Goal: Task Accomplishment & Management: Use online tool/utility

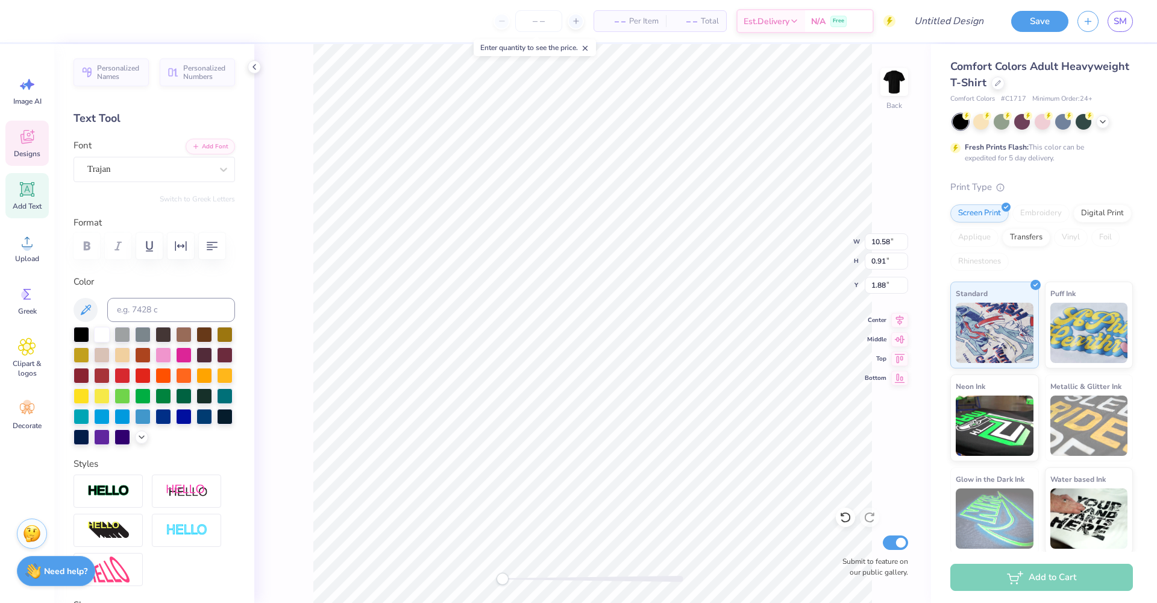
scroll to position [10, 3]
type textarea "BFUSA TAU ALPHA"
type textarea "BFUSA ALPHA"
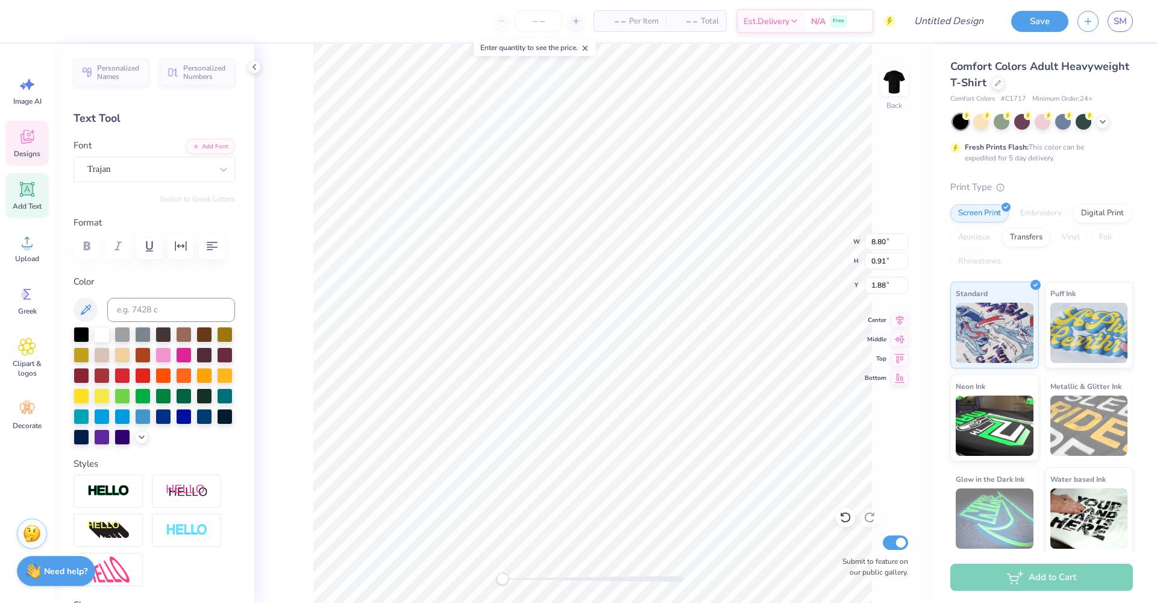
type textarea "BFUSA"
type textarea "BFSA"
click at [89, 375] on div at bounding box center [82, 374] width 16 height 16
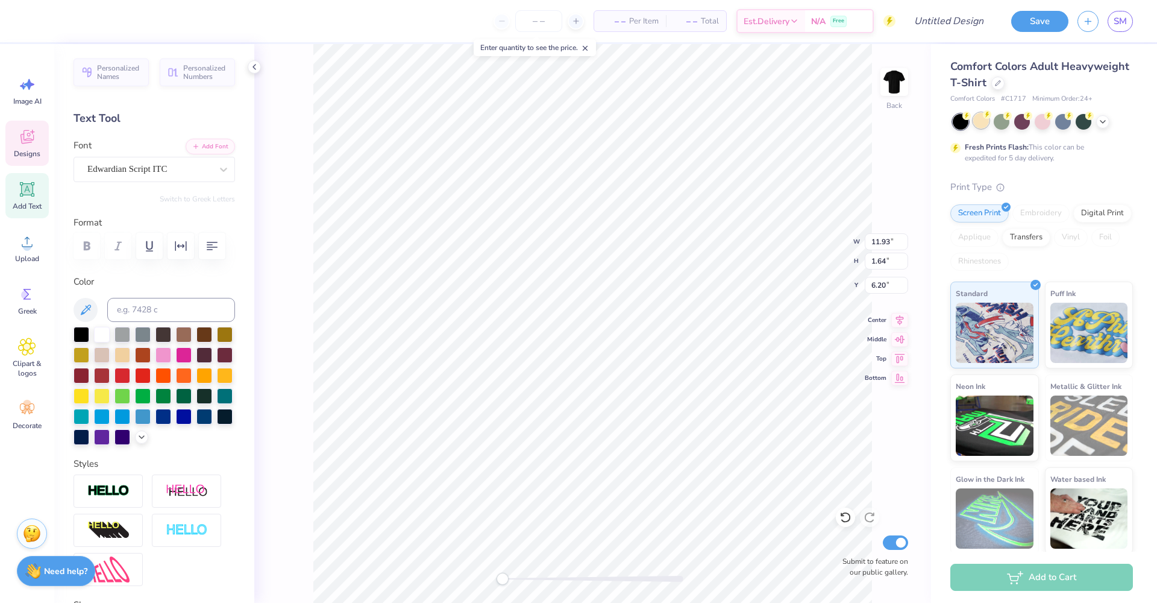
click at [983, 122] on div at bounding box center [981, 121] width 16 height 16
type input "6.17"
click at [1099, 119] on icon at bounding box center [1103, 121] width 10 height 10
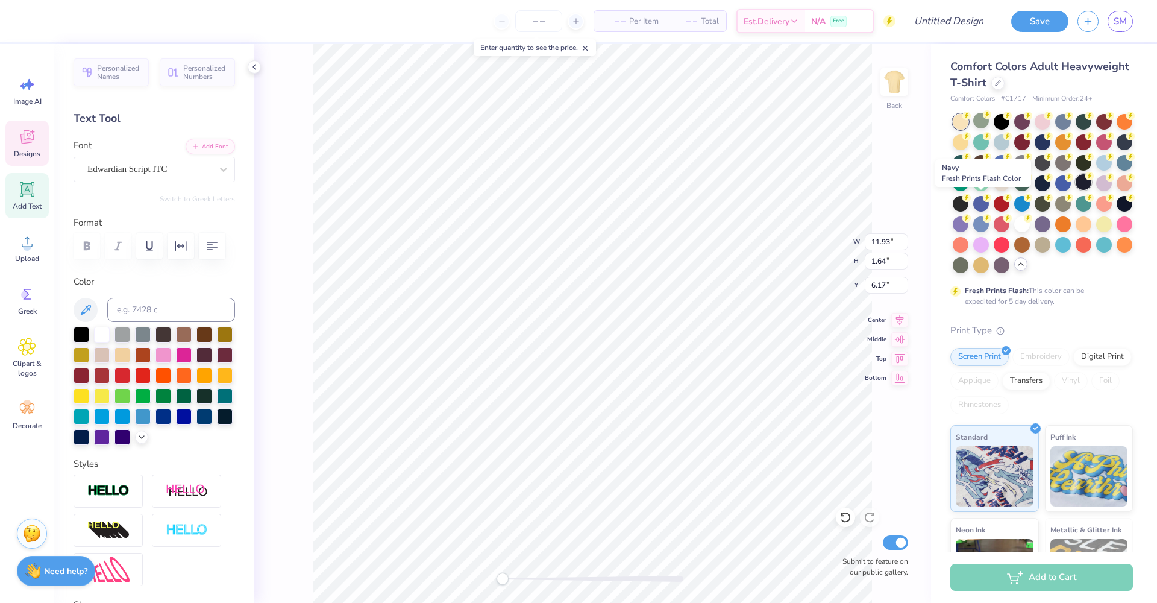
click at [1076, 190] on div at bounding box center [1084, 182] width 16 height 16
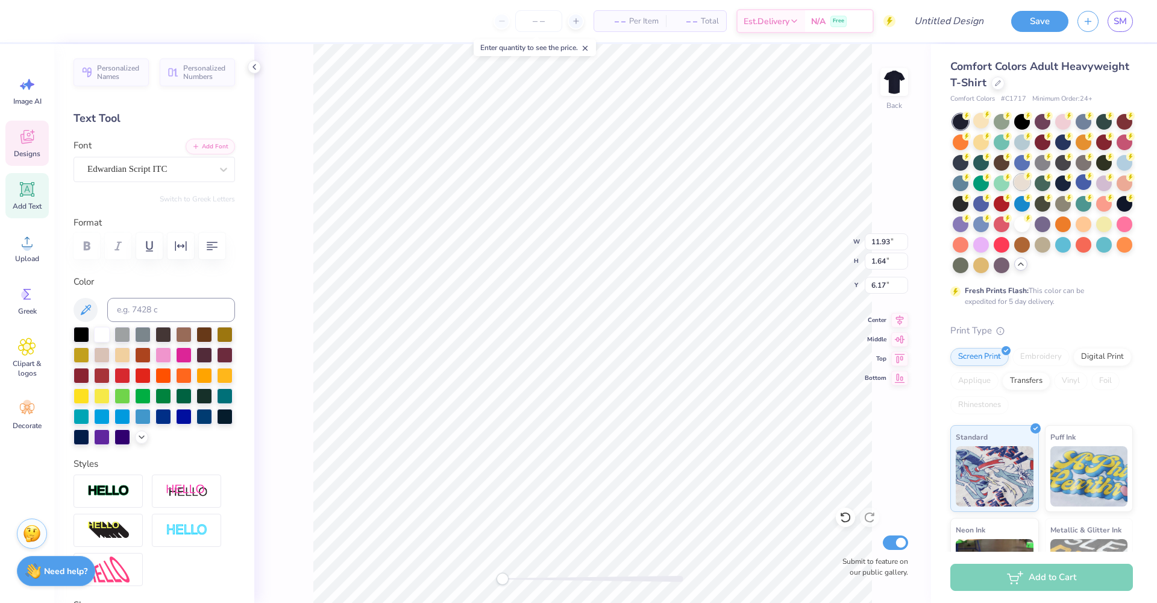
click at [1030, 187] on div at bounding box center [1022, 182] width 16 height 16
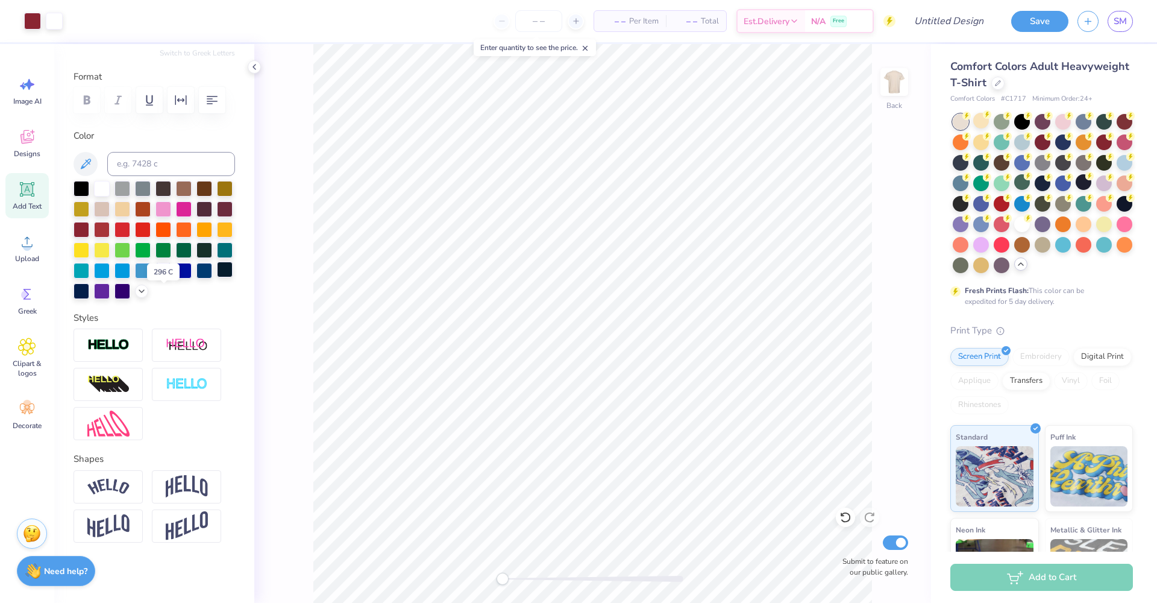
scroll to position [0, 0]
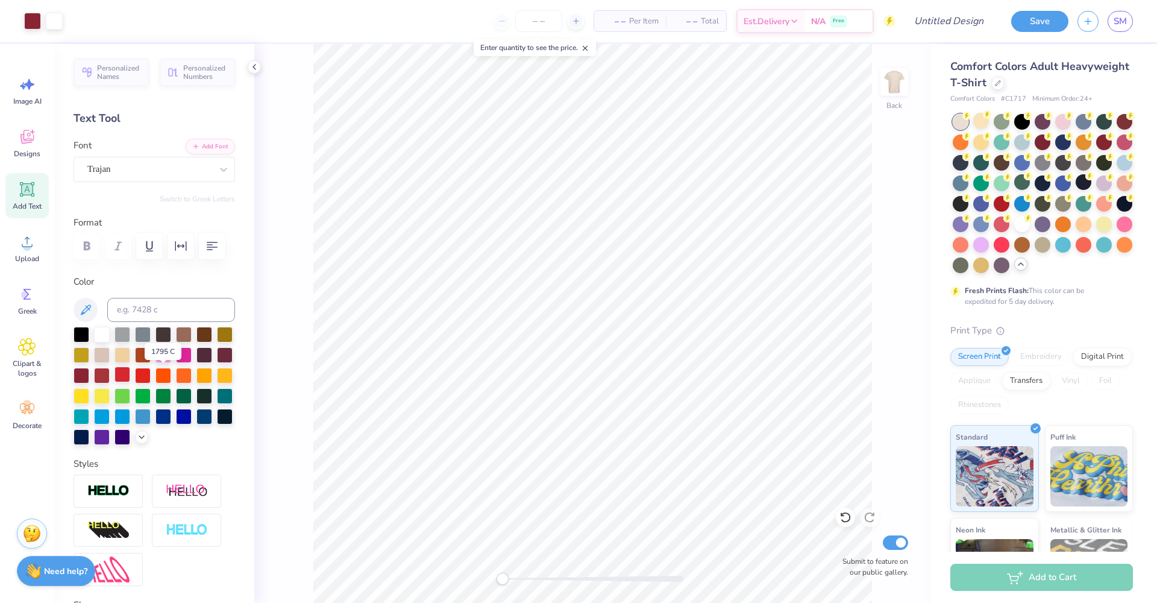
click at [130, 378] on div at bounding box center [122, 374] width 16 height 16
click at [104, 339] on div at bounding box center [102, 333] width 16 height 16
click at [86, 332] on div at bounding box center [82, 333] width 16 height 16
click at [254, 66] on polyline at bounding box center [254, 66] width 2 height 5
click at [77, 336] on div at bounding box center [82, 333] width 16 height 16
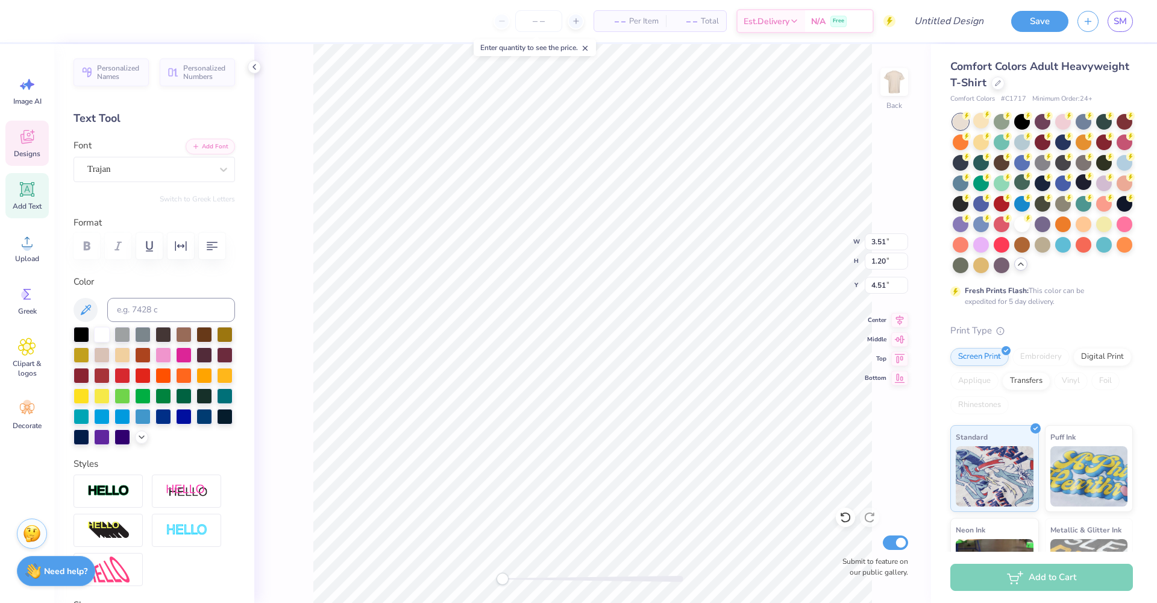
type input "3.67"
click at [78, 335] on div at bounding box center [82, 333] width 16 height 16
click at [89, 360] on div at bounding box center [82, 354] width 16 height 16
type input "11.93"
type input "1.64"
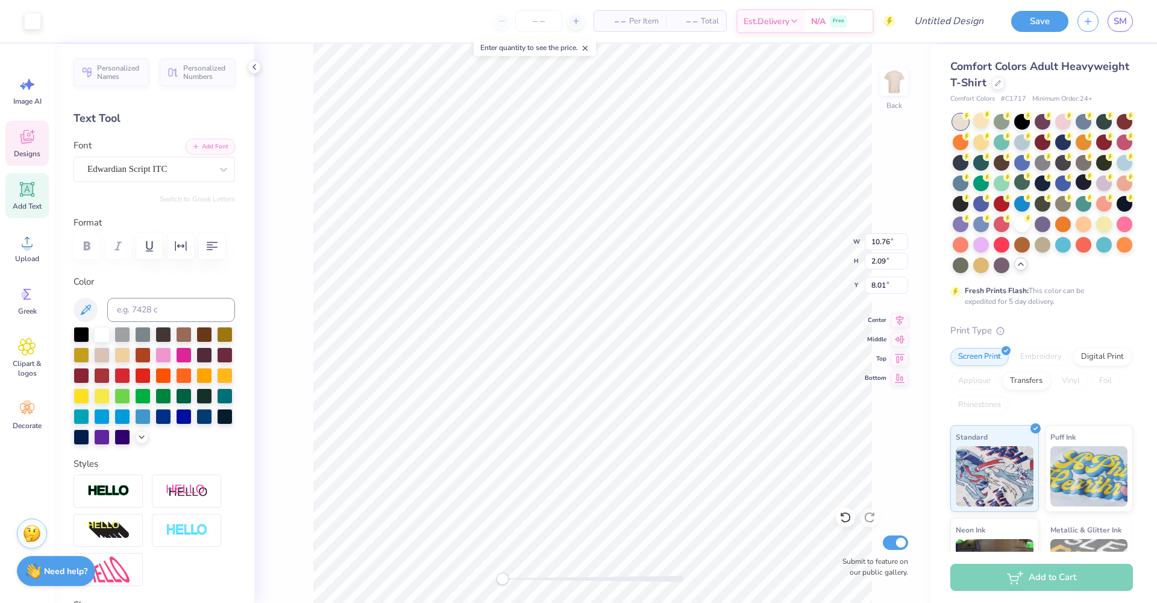
type input "6.17"
click at [898, 316] on icon at bounding box center [900, 318] width 8 height 10
click at [901, 339] on icon at bounding box center [899, 337] width 17 height 14
click at [137, 440] on icon at bounding box center [142, 436] width 10 height 10
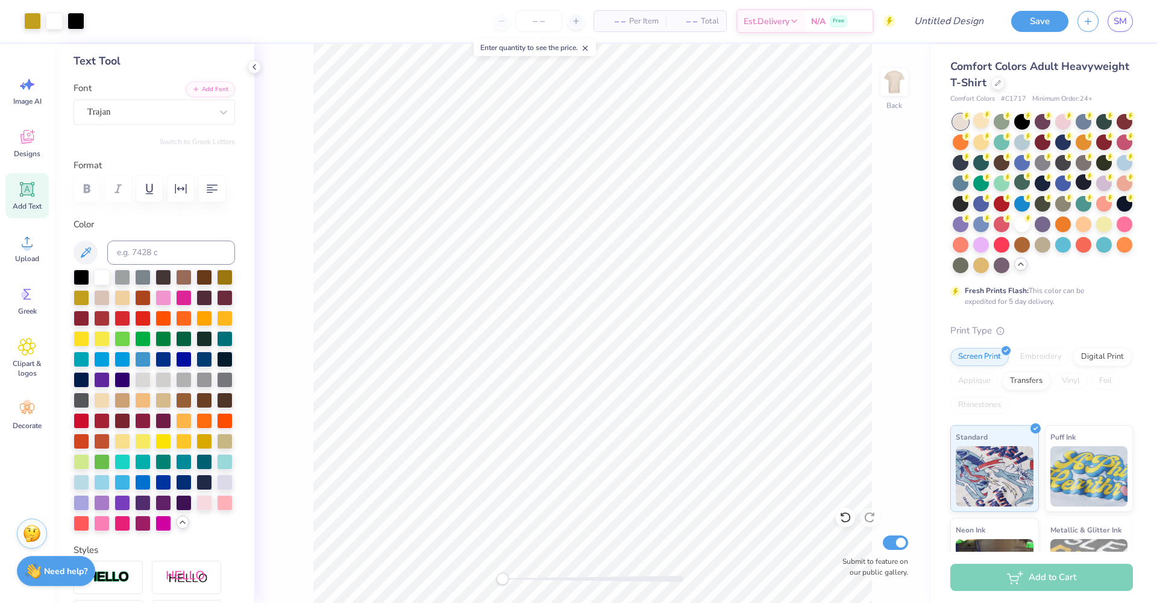
scroll to position [60, 0]
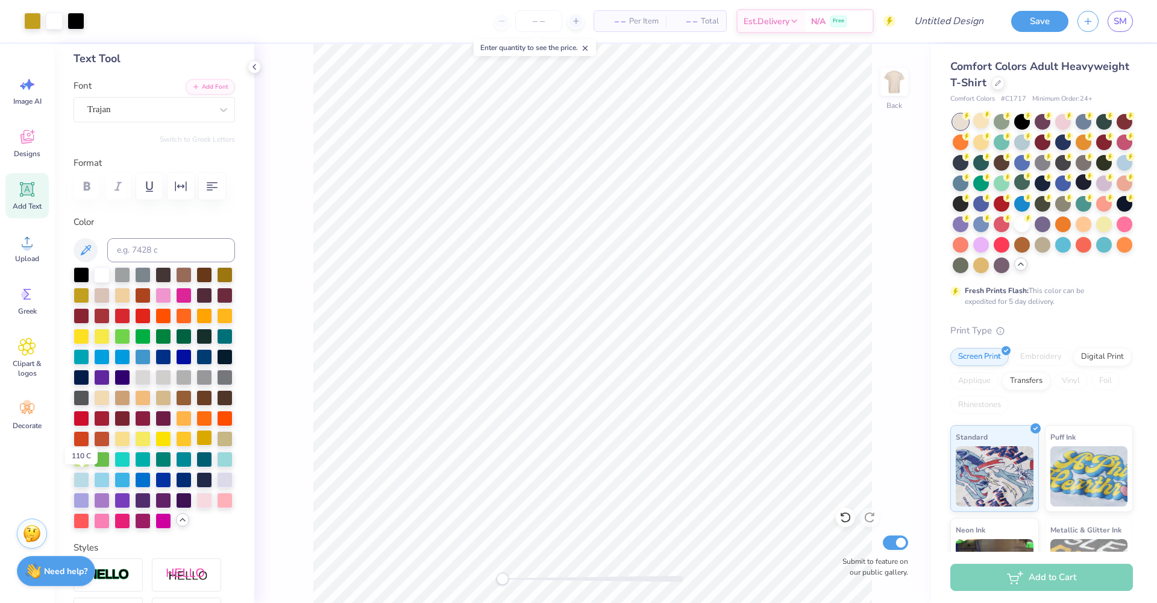
click at [196, 445] on div at bounding box center [204, 438] width 16 height 16
click at [78, 271] on div at bounding box center [82, 274] width 16 height 16
click at [196, 445] on div at bounding box center [204, 438] width 16 height 16
click at [89, 316] on div at bounding box center [82, 315] width 16 height 16
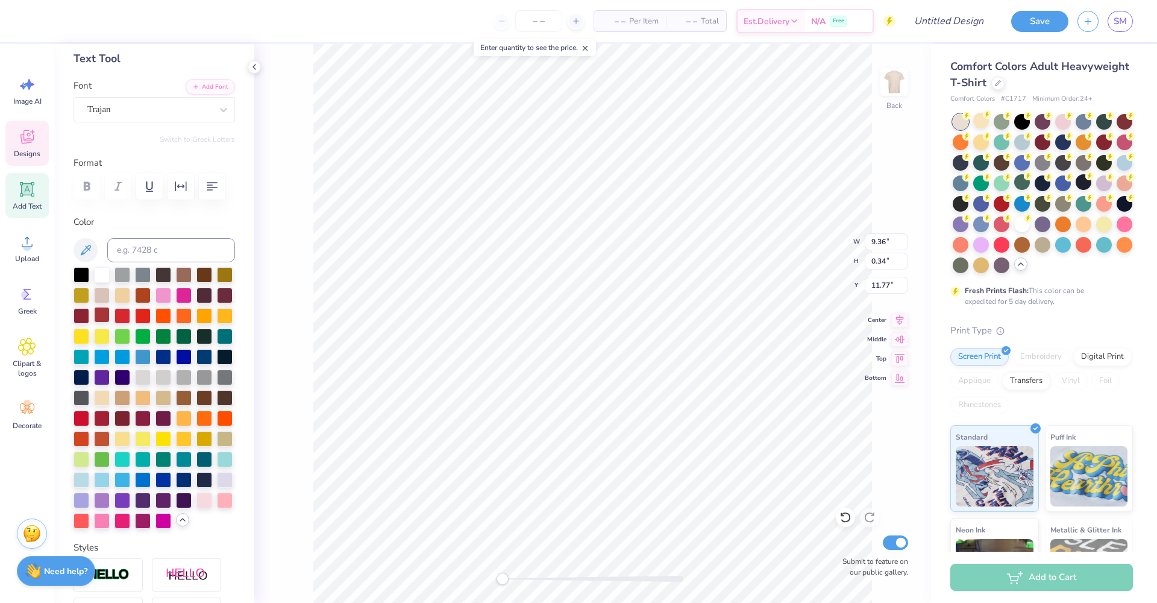
click at [110, 316] on div at bounding box center [102, 315] width 16 height 16
click at [1035, 251] on div at bounding box center [1043, 244] width 16 height 16
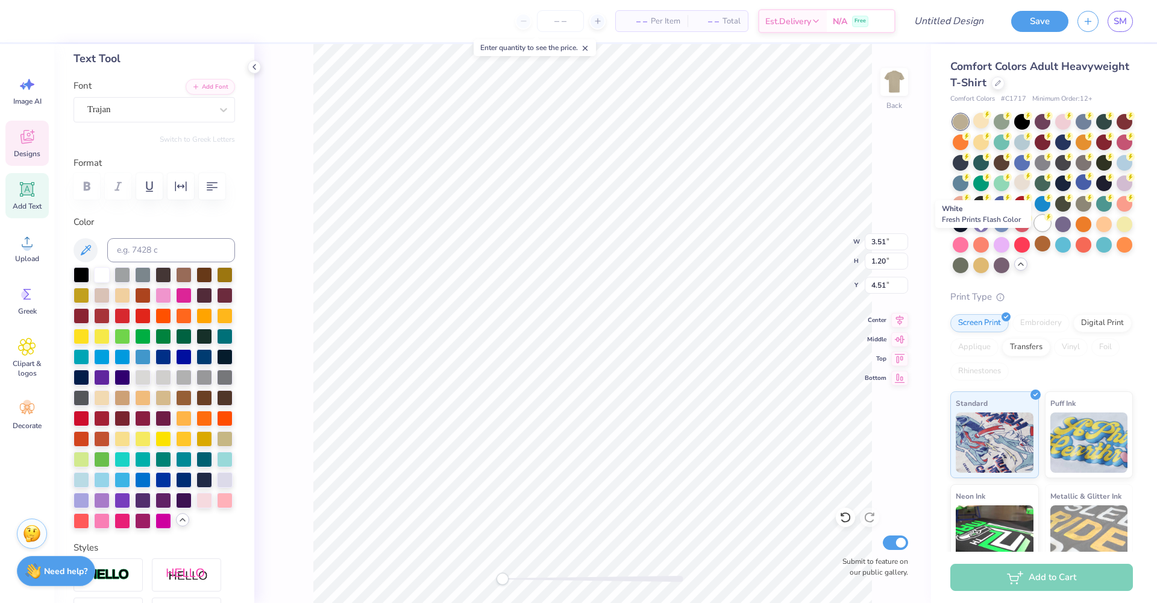
click at [1035, 231] on div at bounding box center [1043, 223] width 16 height 16
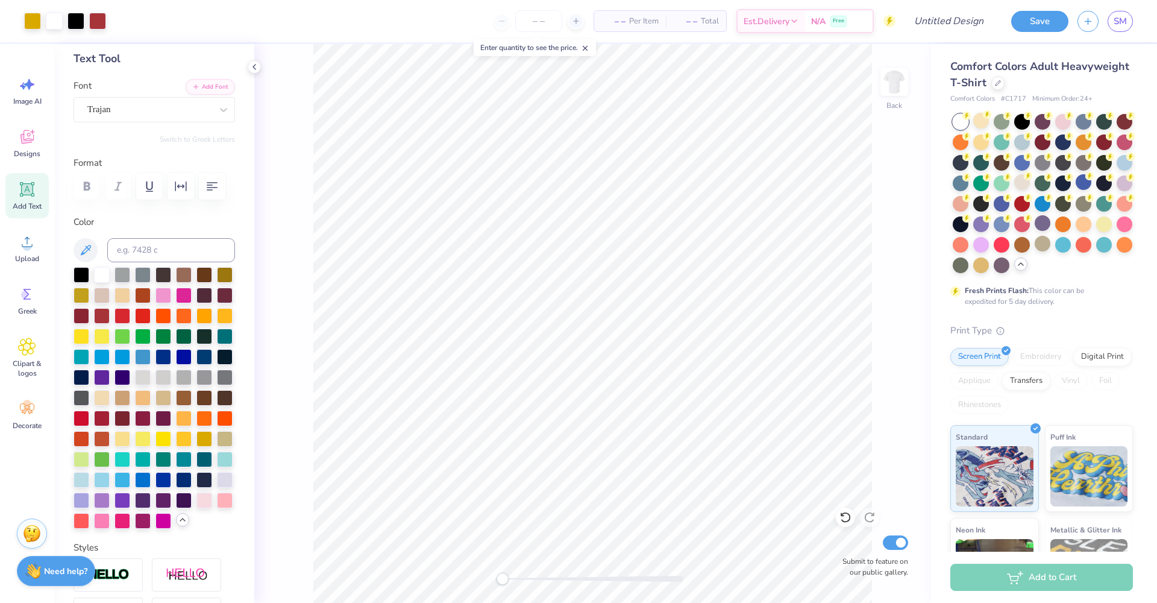
click at [1076, 84] on div "Comfort Colors Adult Heavyweight T-Shirt" at bounding box center [1041, 74] width 183 height 33
click at [1001, 83] on icon at bounding box center [998, 82] width 6 height 6
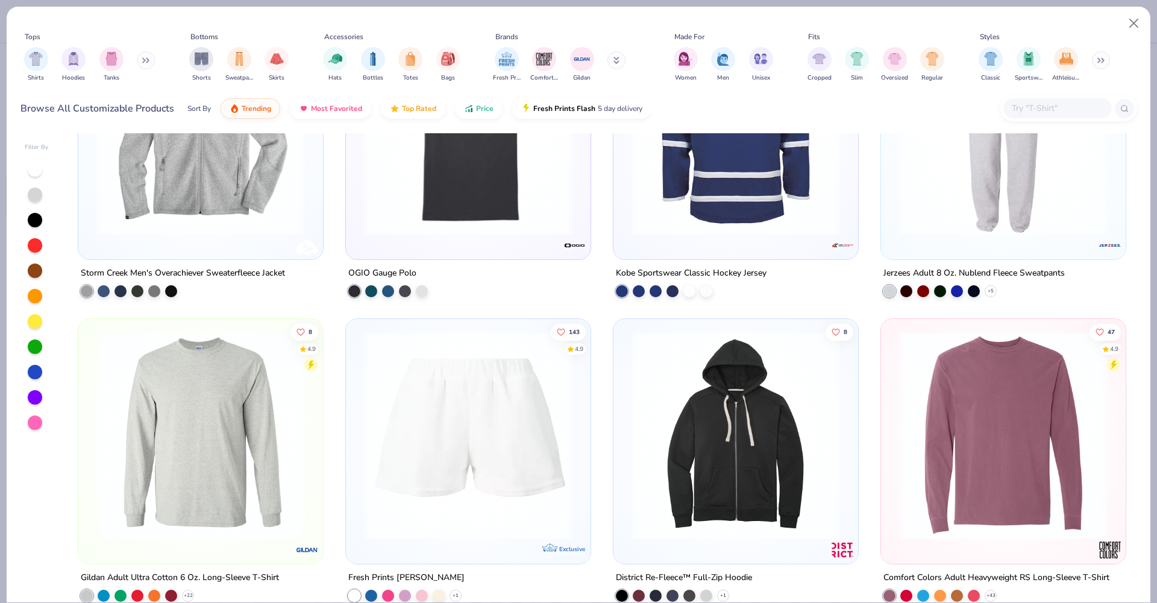
scroll to position [8550, 0]
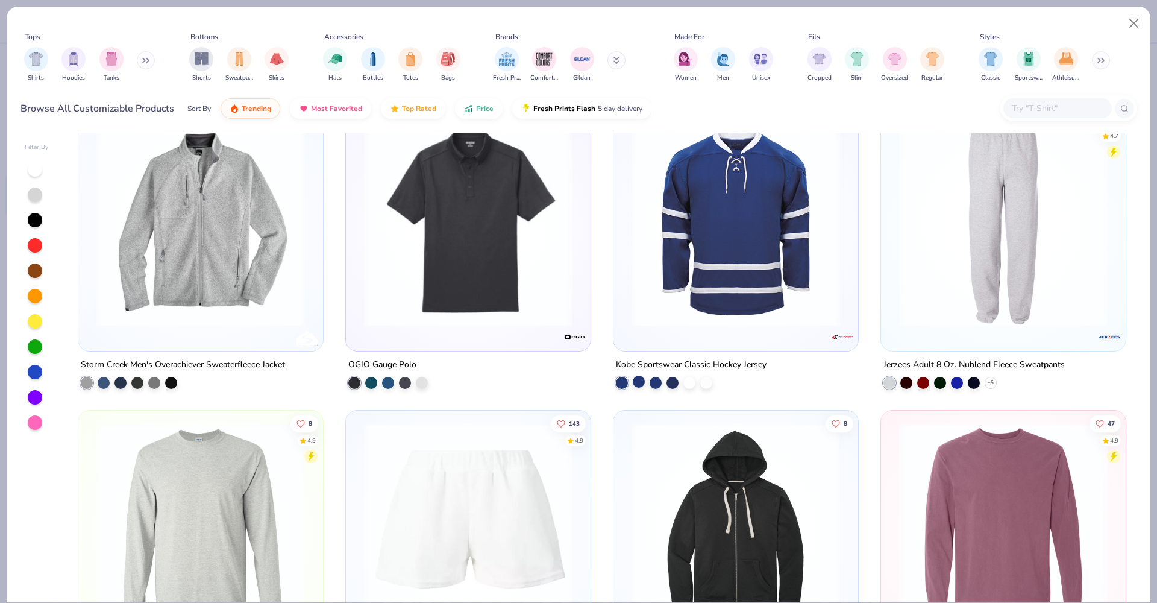
click at [638, 382] on div at bounding box center [639, 381] width 12 height 12
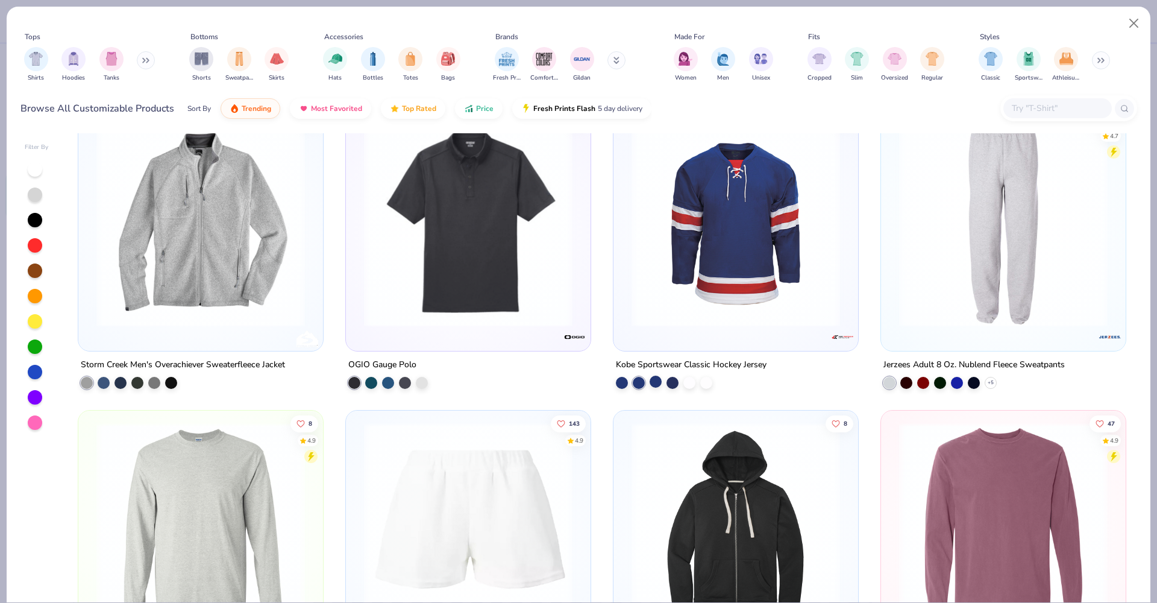
click at [650, 380] on div at bounding box center [656, 381] width 12 height 12
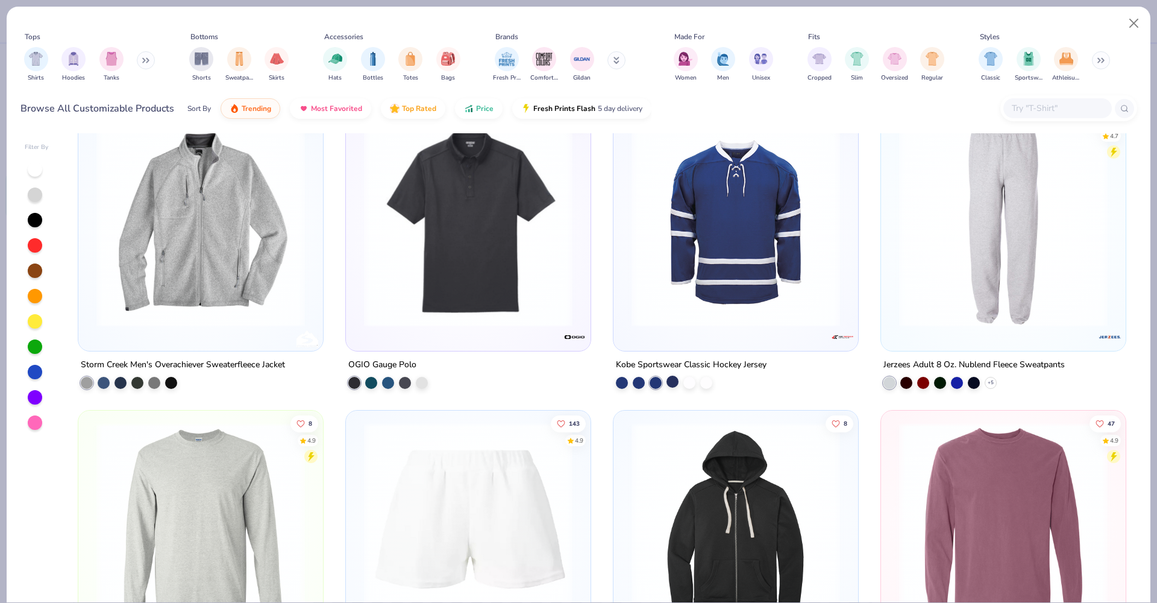
click at [668, 381] on div at bounding box center [672, 381] width 12 height 12
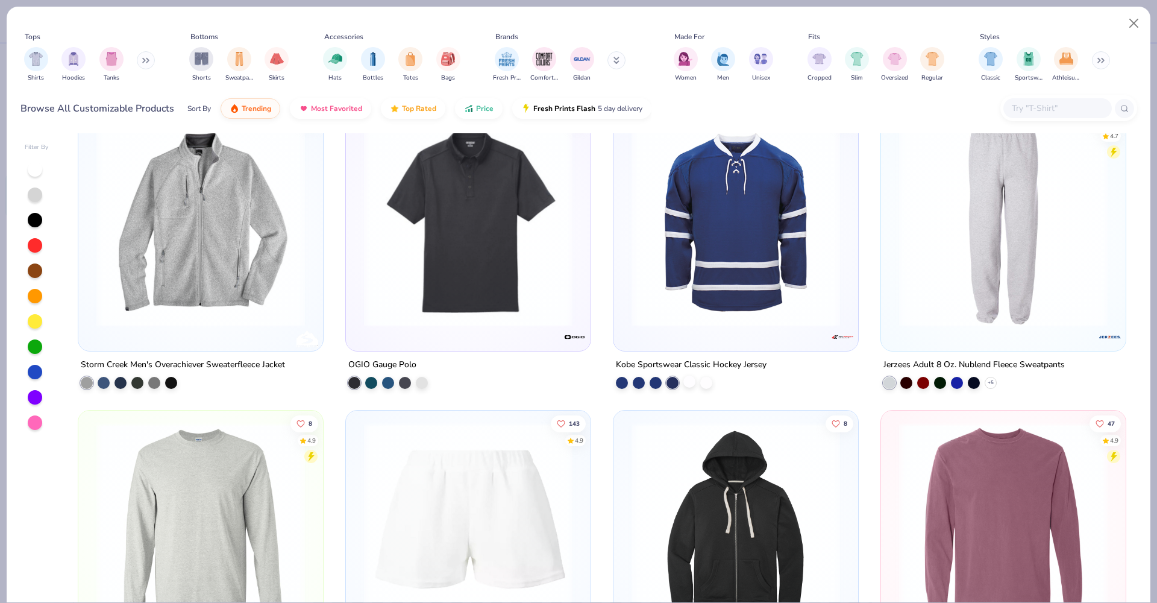
click at [689, 384] on div at bounding box center [689, 381] width 12 height 12
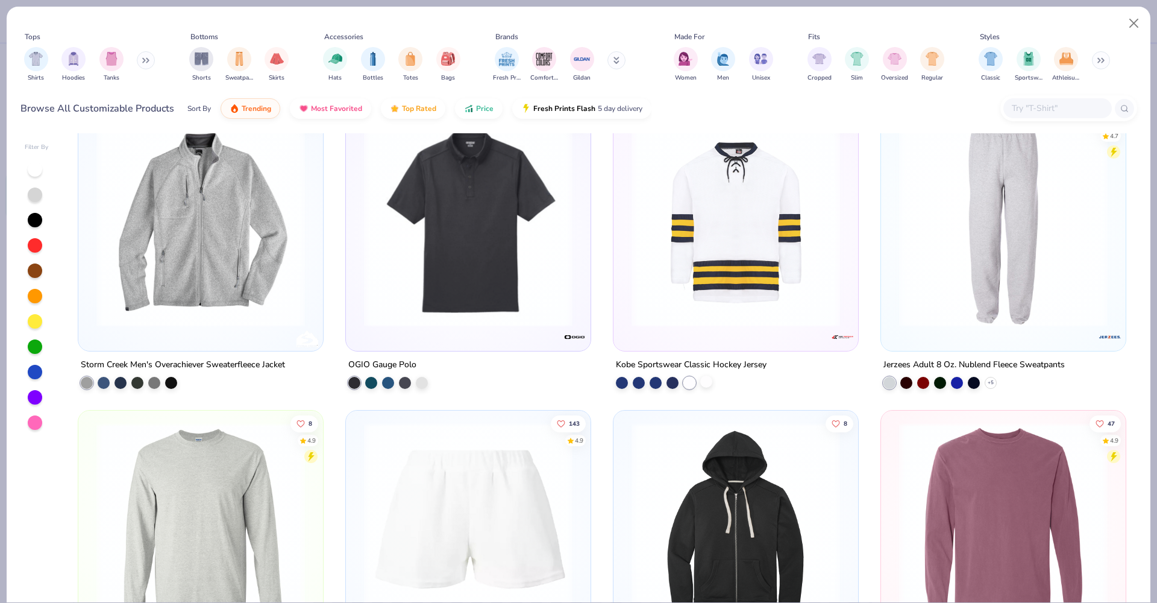
click at [701, 381] on div at bounding box center [706, 381] width 12 height 12
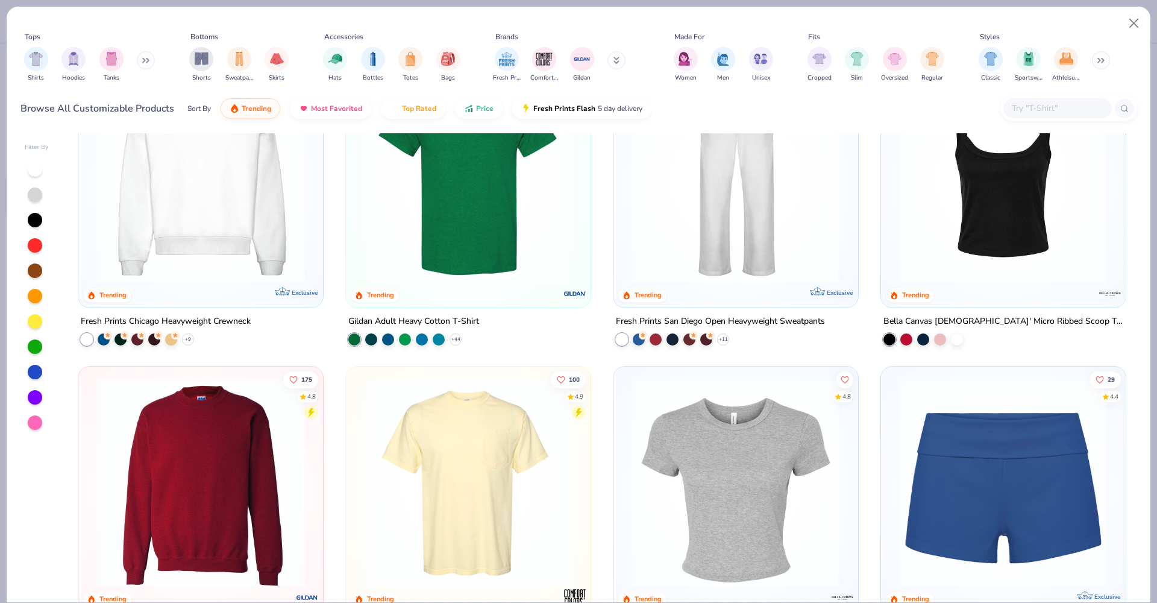
scroll to position [0, 0]
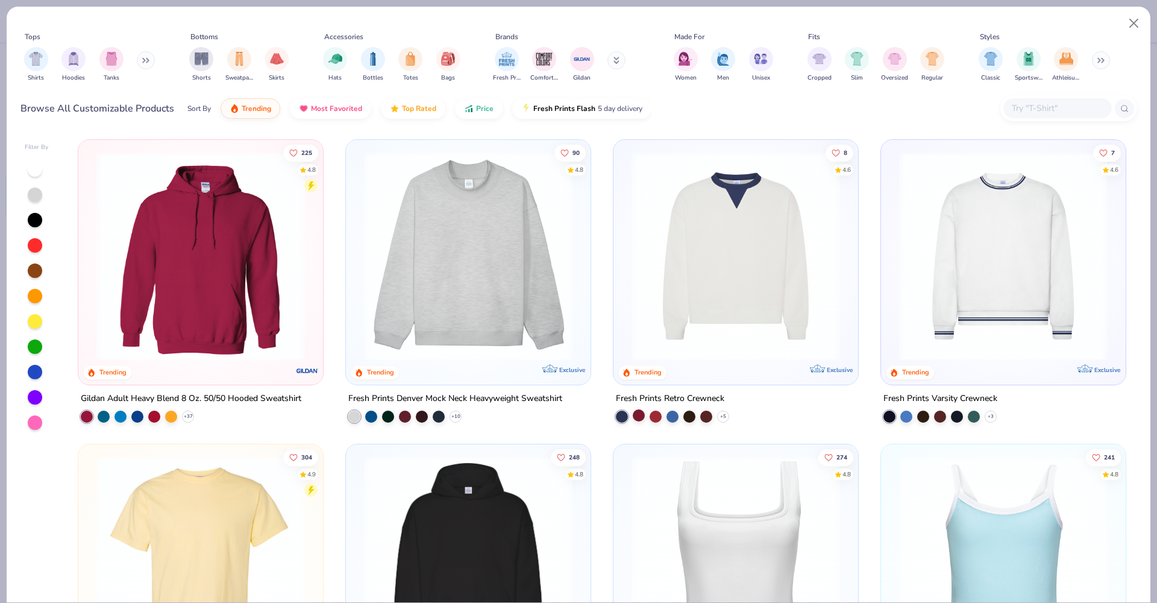
click at [633, 418] on div at bounding box center [639, 415] width 12 height 12
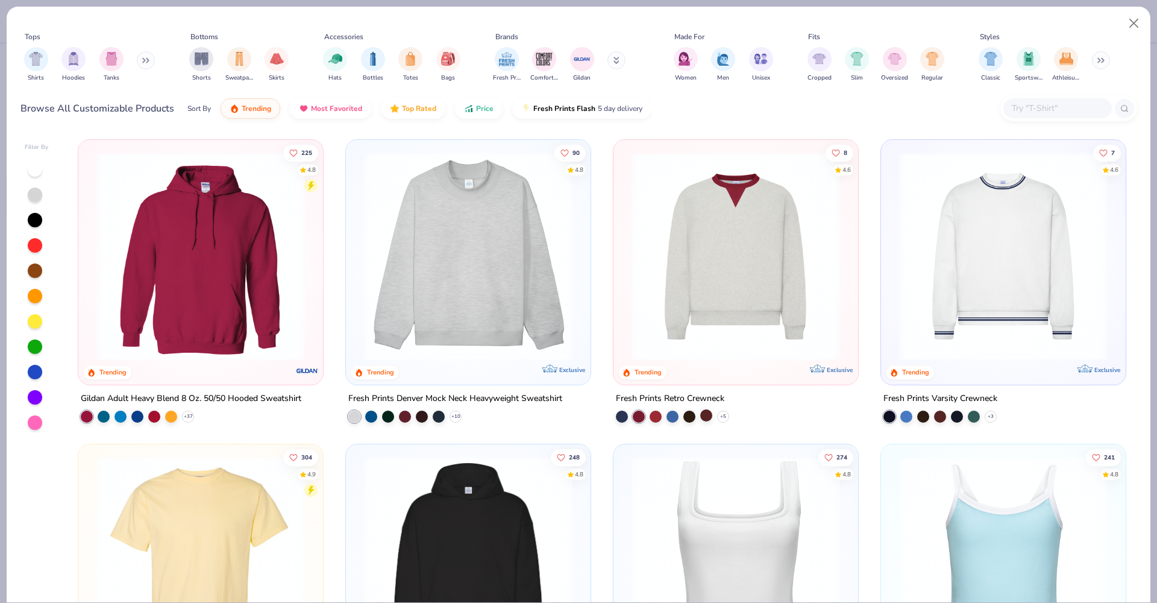
click at [704, 416] on div at bounding box center [706, 415] width 12 height 12
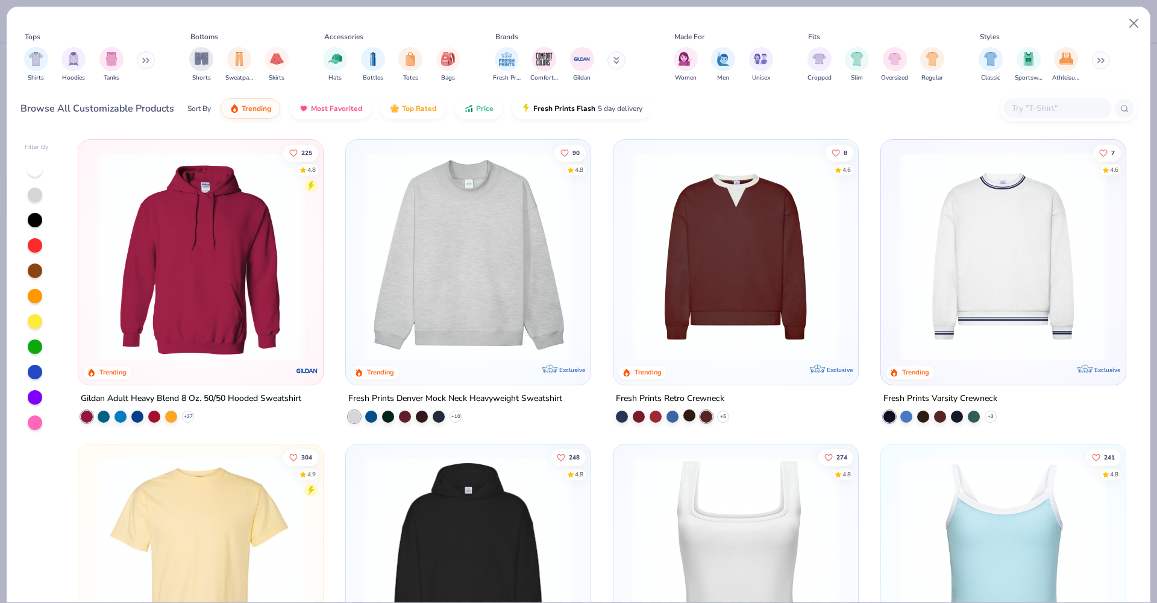
click at [690, 416] on div at bounding box center [689, 415] width 12 height 12
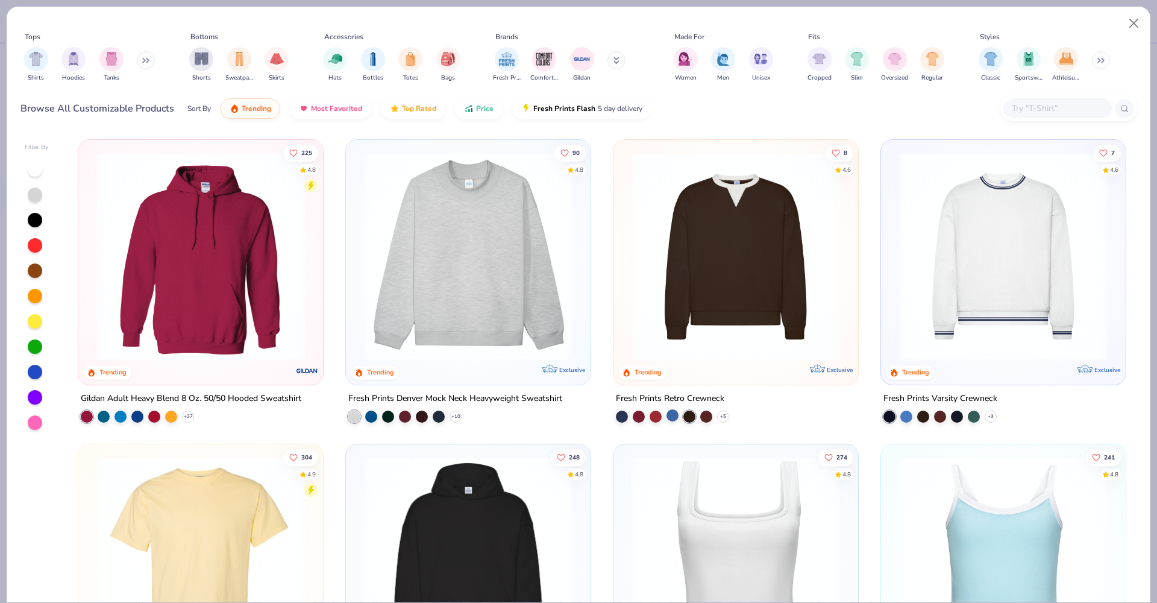
click at [672, 415] on div at bounding box center [672, 415] width 12 height 12
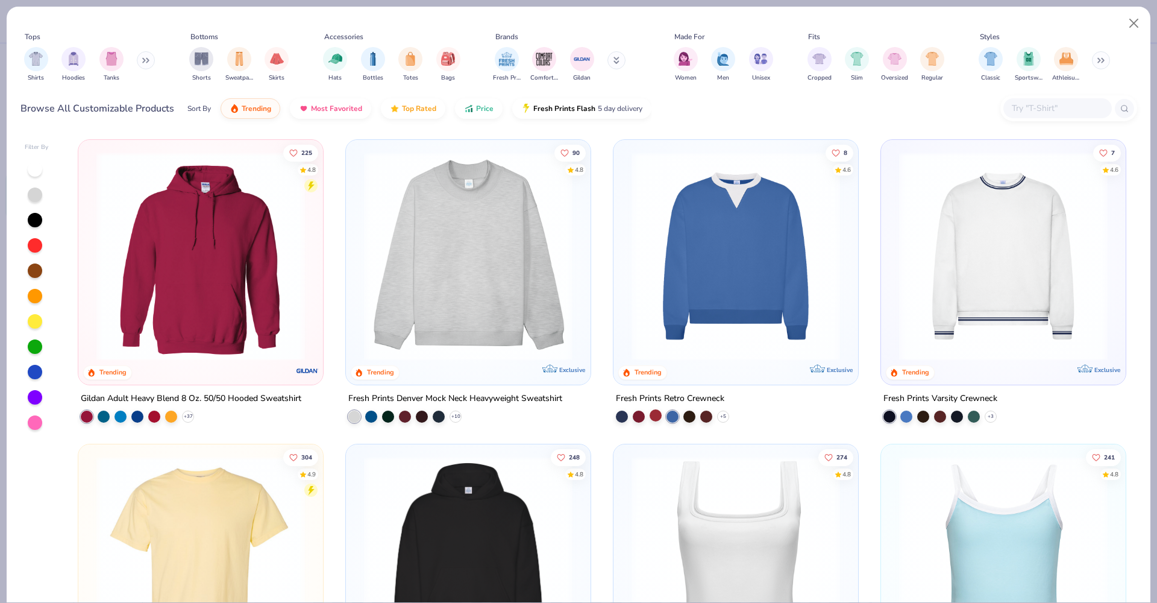
click at [650, 416] on div at bounding box center [656, 415] width 12 height 12
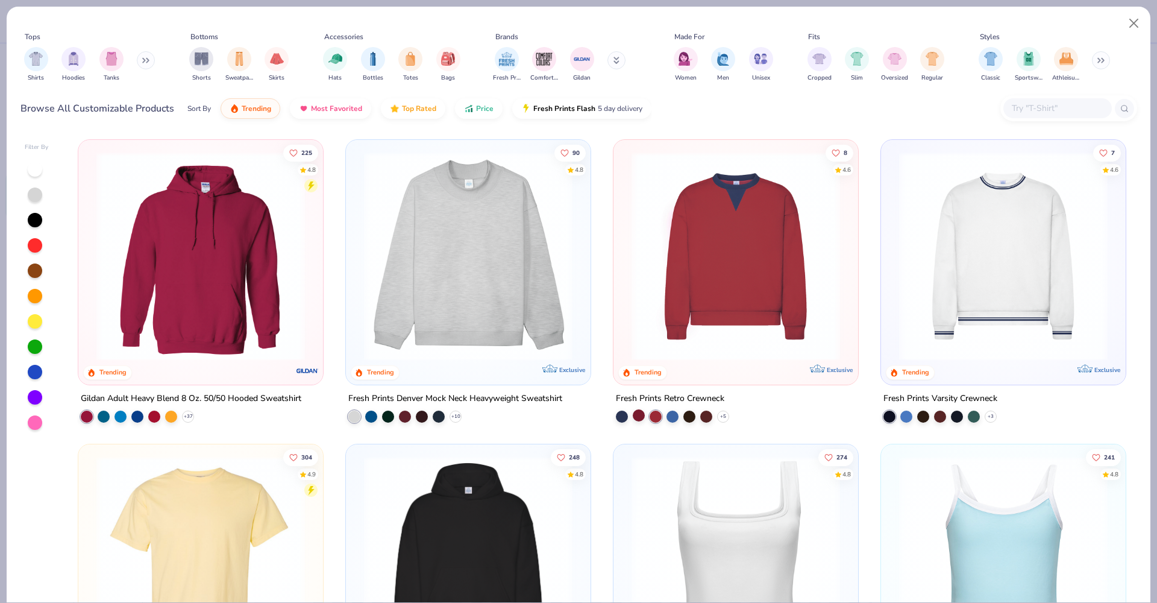
click at [634, 416] on div at bounding box center [639, 415] width 12 height 12
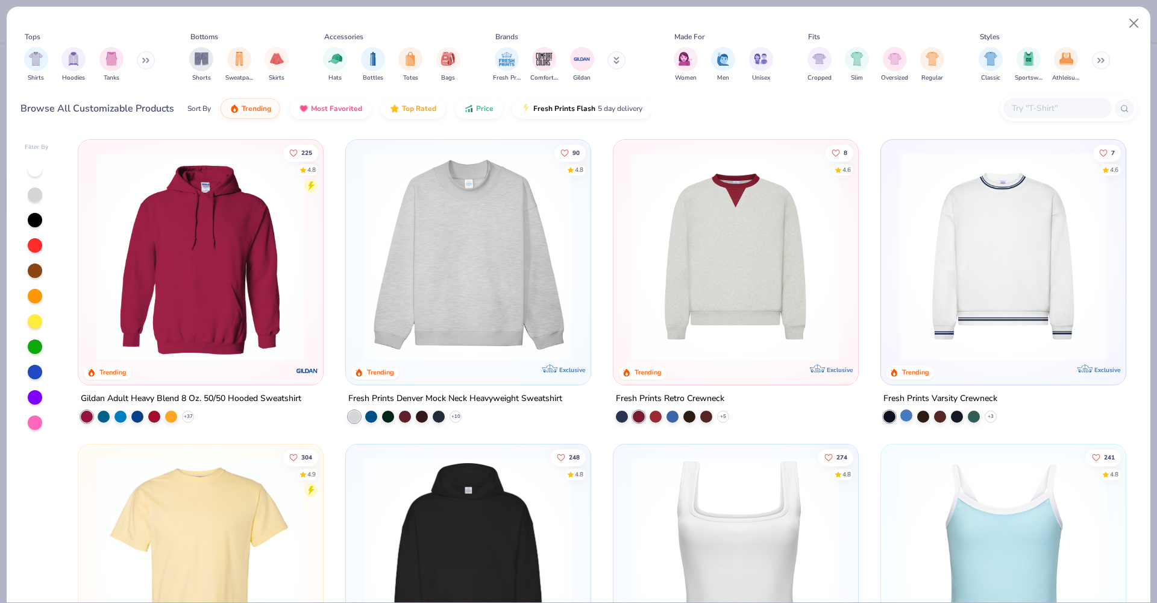
click at [900, 415] on div at bounding box center [906, 415] width 12 height 12
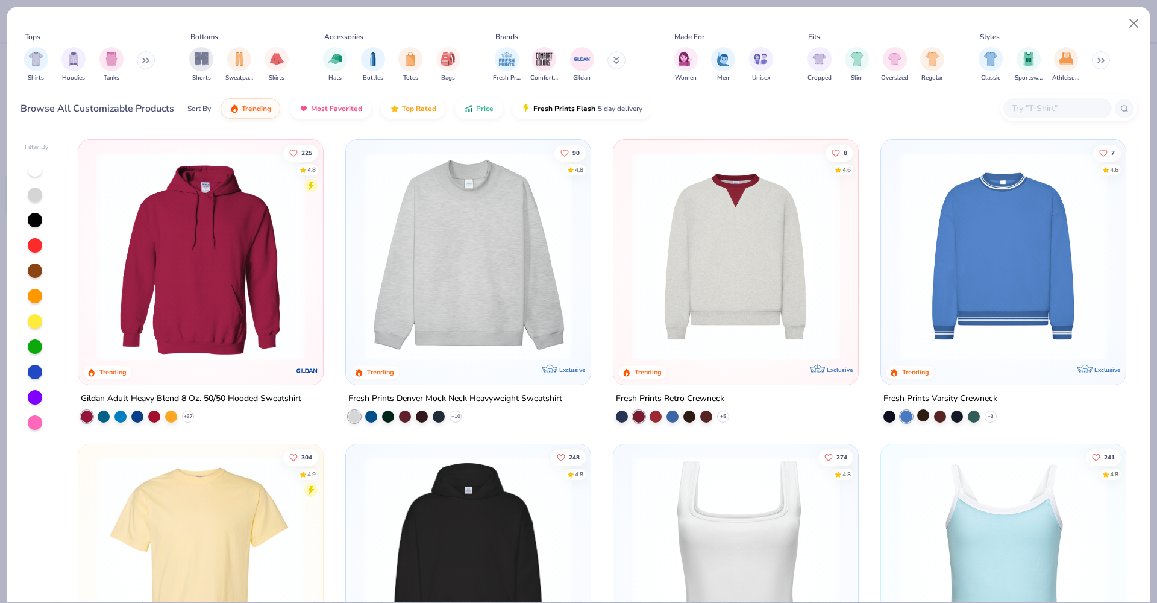
click at [921, 416] on div at bounding box center [923, 415] width 12 height 12
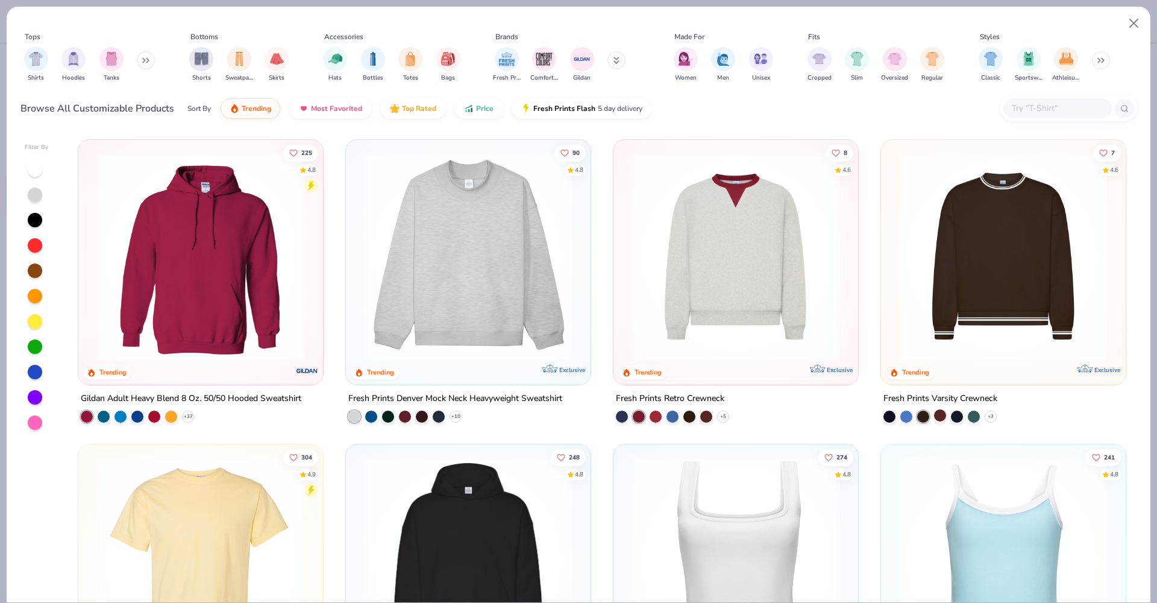
click at [935, 416] on div at bounding box center [940, 415] width 12 height 12
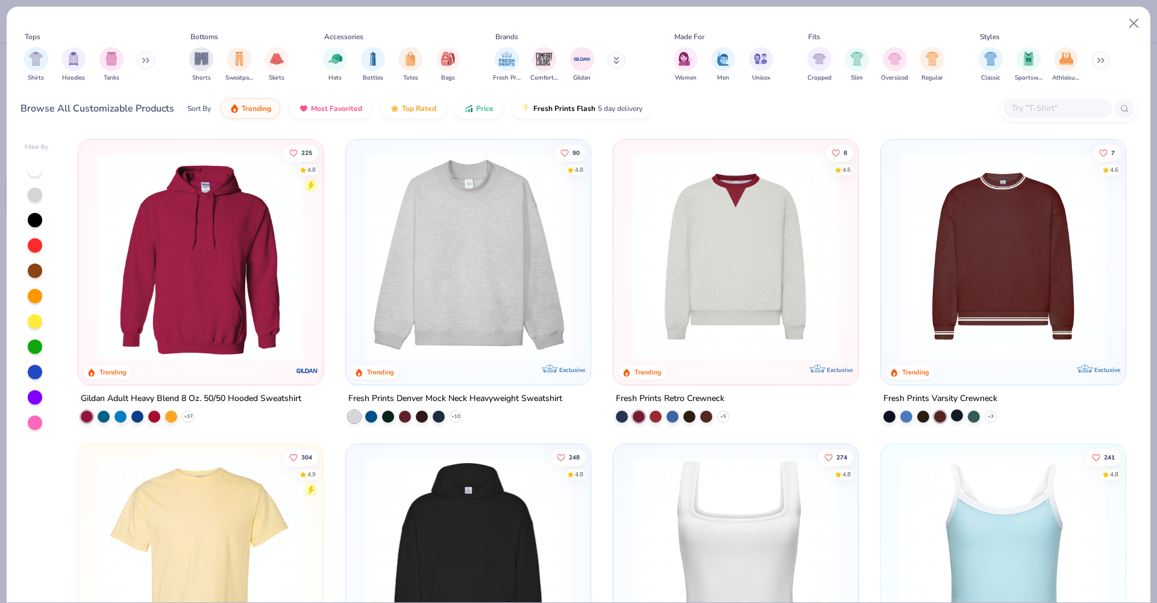
click at [952, 415] on div at bounding box center [957, 415] width 12 height 12
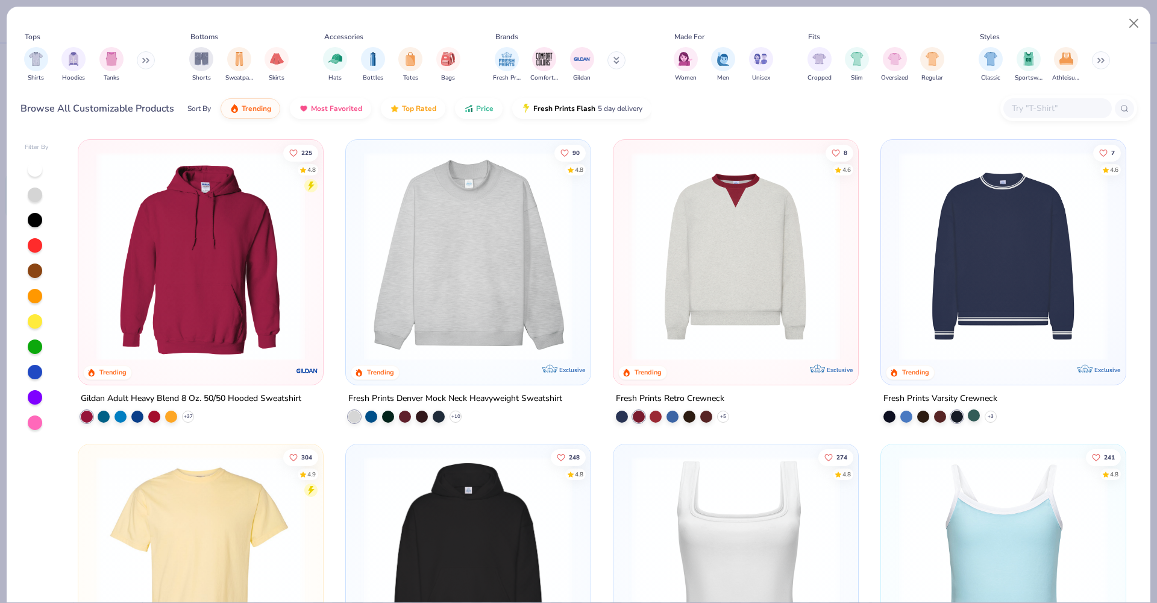
click at [970, 417] on div at bounding box center [974, 415] width 12 height 12
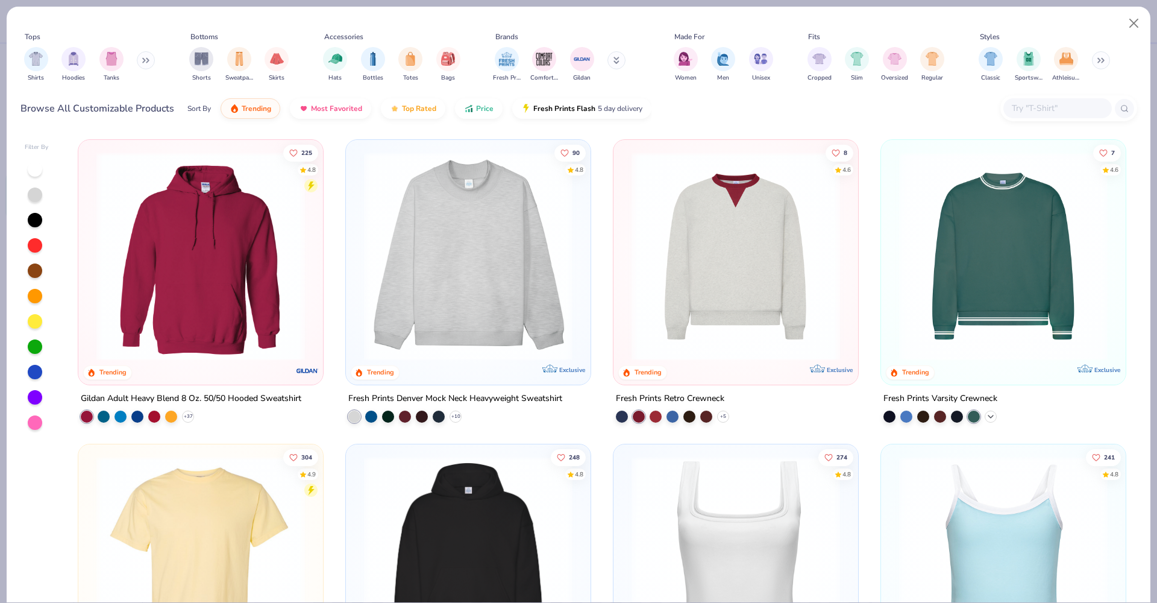
click at [986, 417] on icon at bounding box center [991, 417] width 10 height 10
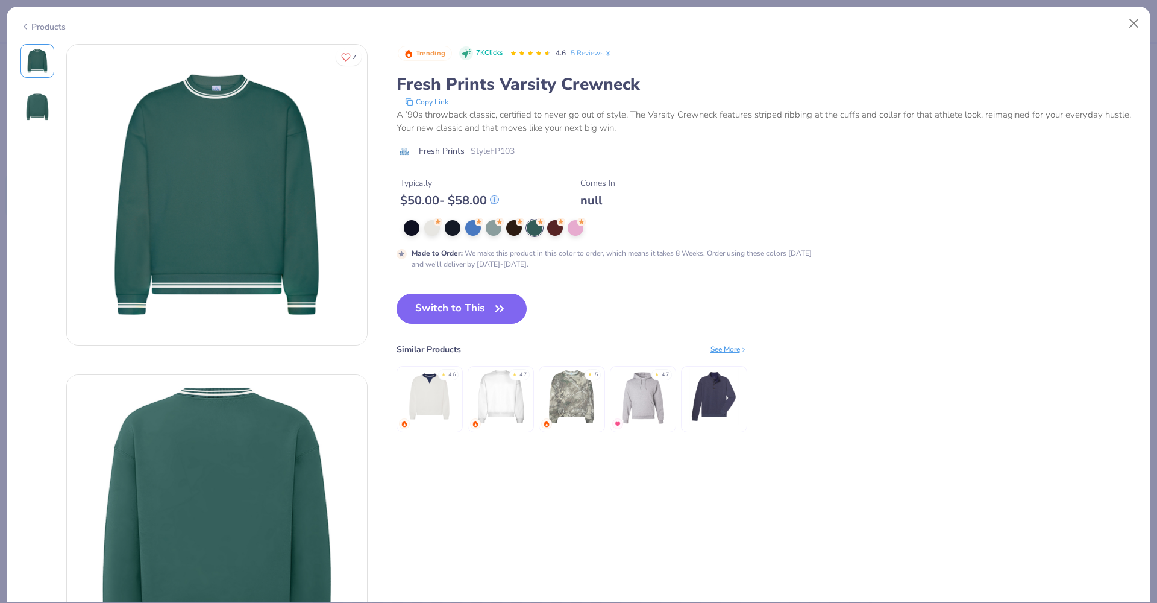
click at [519, 404] on img at bounding box center [500, 396] width 57 height 57
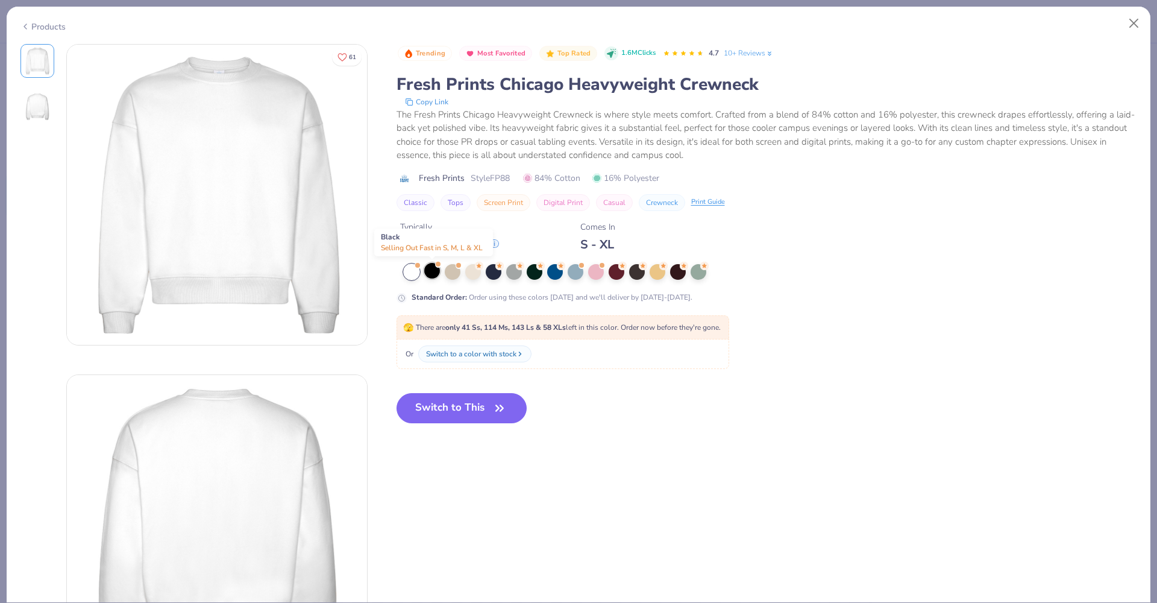
click at [436, 276] on div at bounding box center [432, 271] width 16 height 16
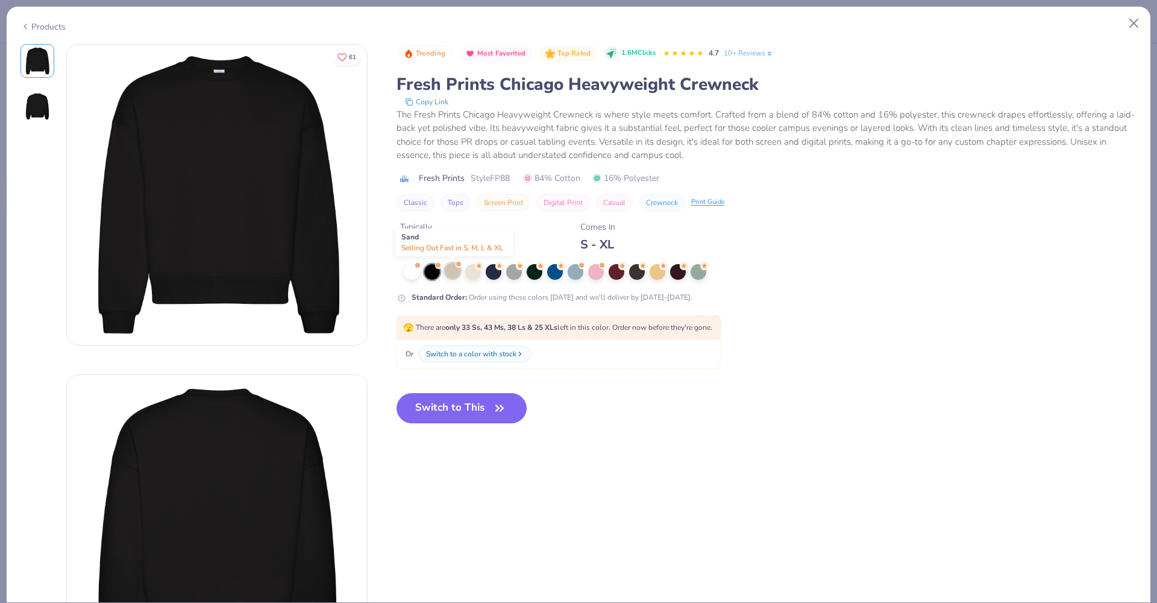
click at [450, 274] on div at bounding box center [453, 271] width 16 height 16
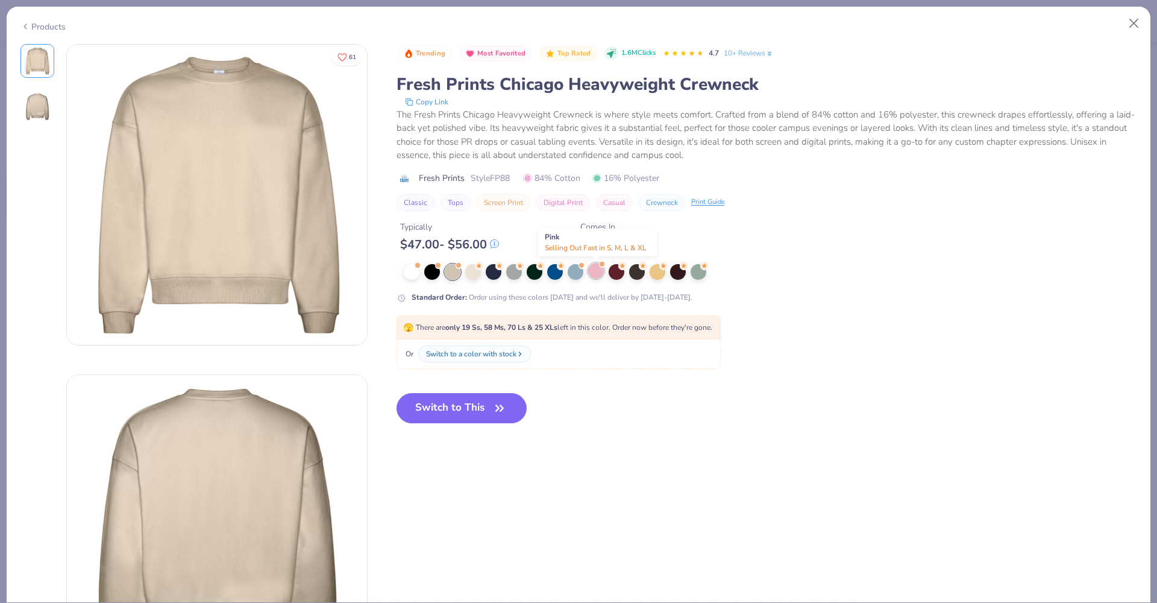
click at [595, 274] on div at bounding box center [596, 271] width 16 height 16
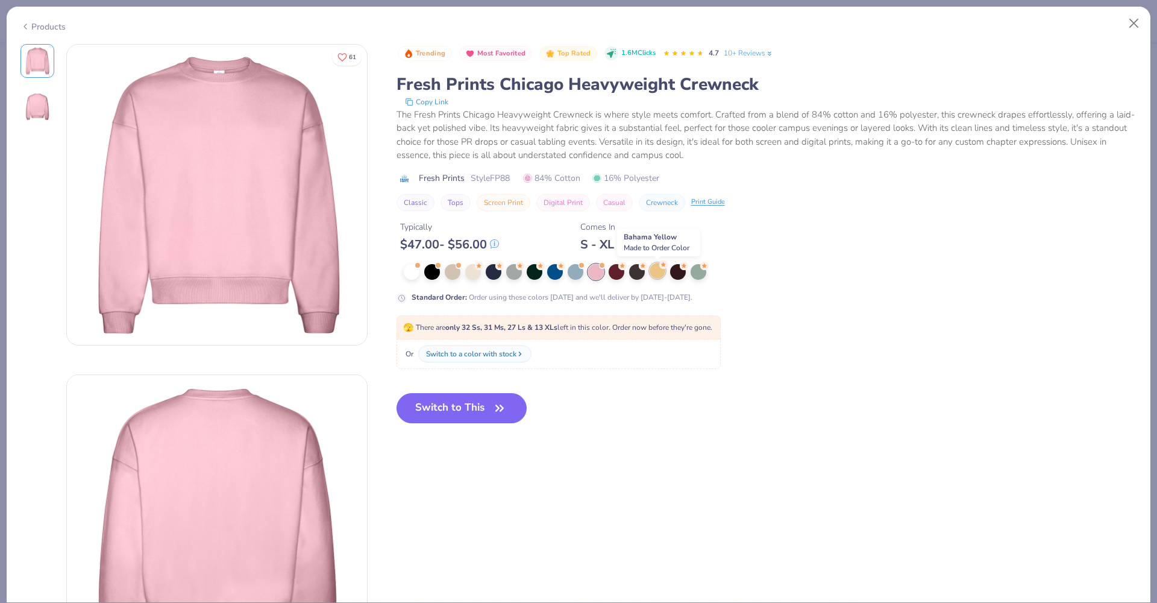
click at [660, 274] on div at bounding box center [658, 271] width 16 height 16
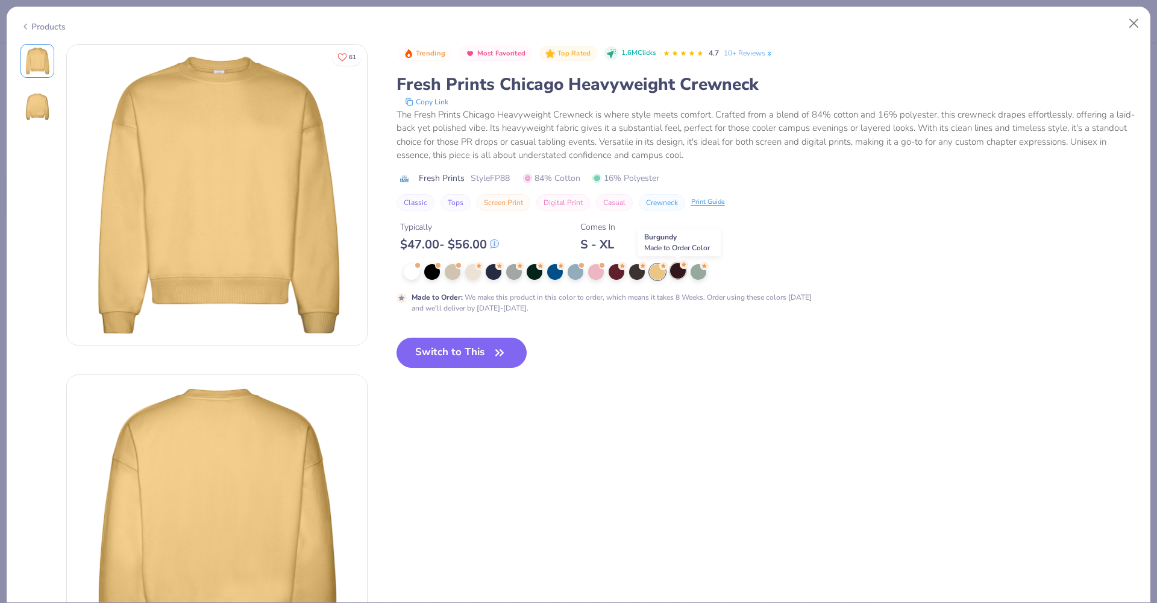
click at [678, 275] on div at bounding box center [678, 271] width 16 height 16
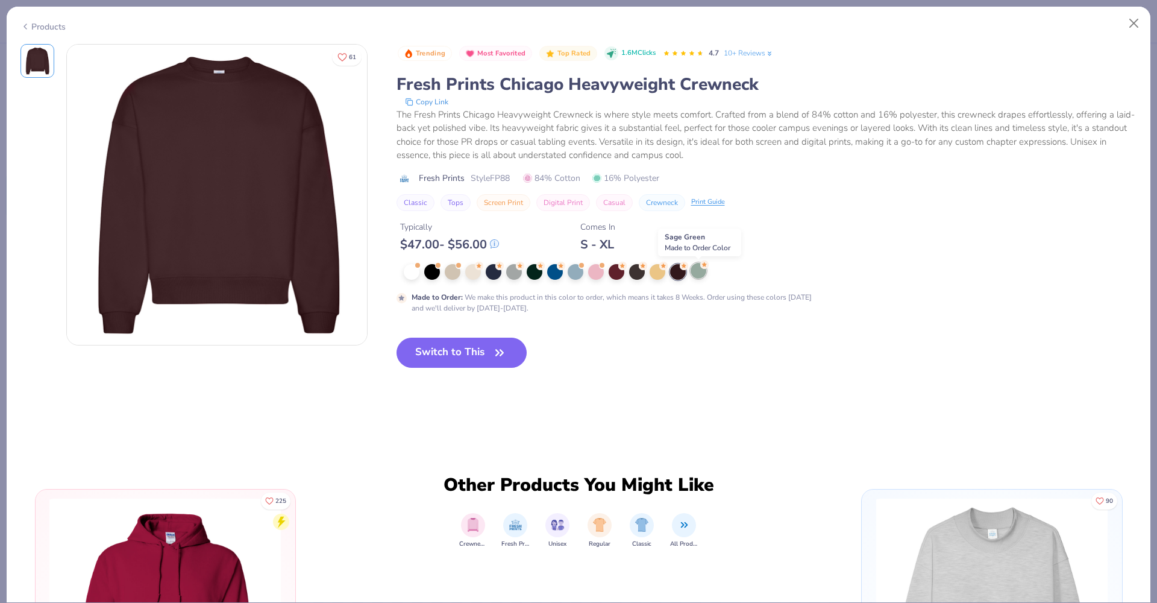
click at [695, 269] on div at bounding box center [699, 271] width 16 height 16
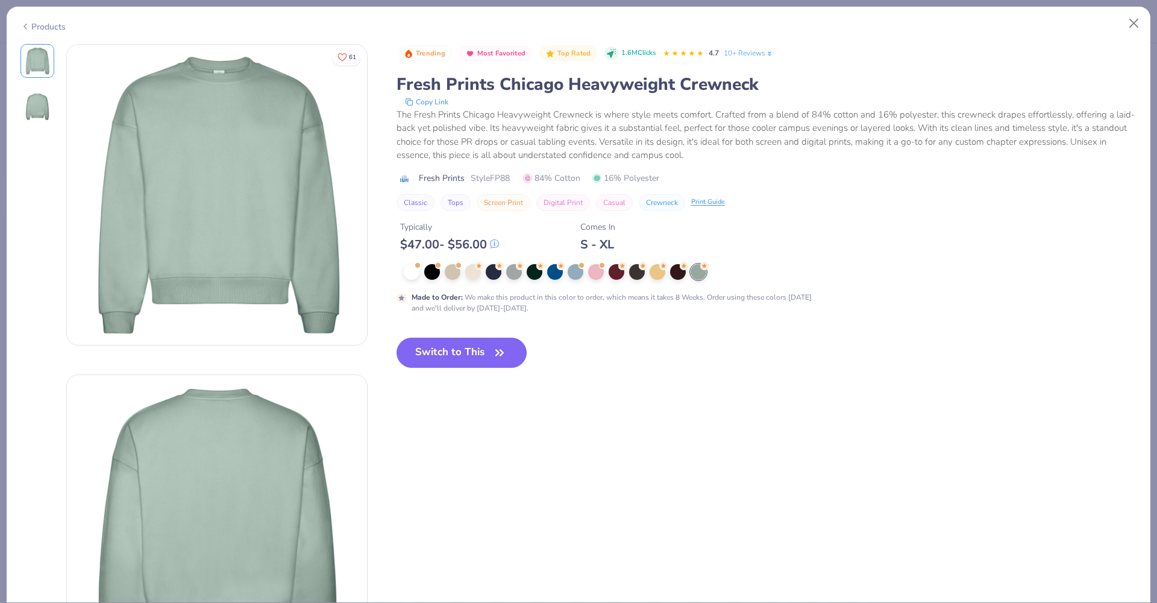
click at [660, 203] on button "Crewneck" at bounding box center [662, 202] width 46 height 17
type input "Crewneck"
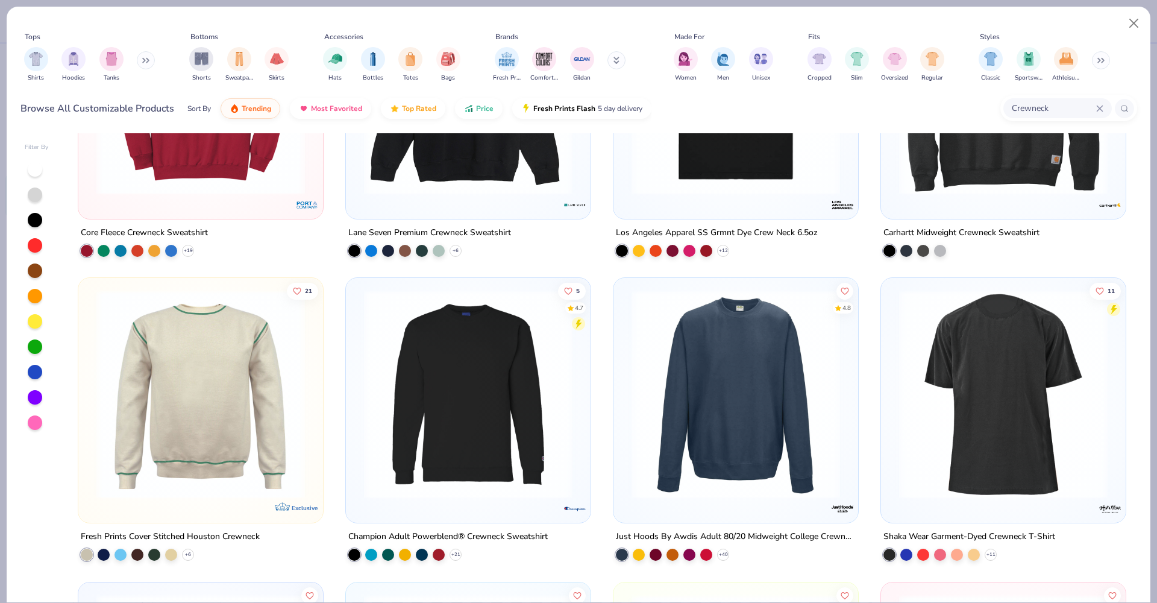
scroll to position [820, 0]
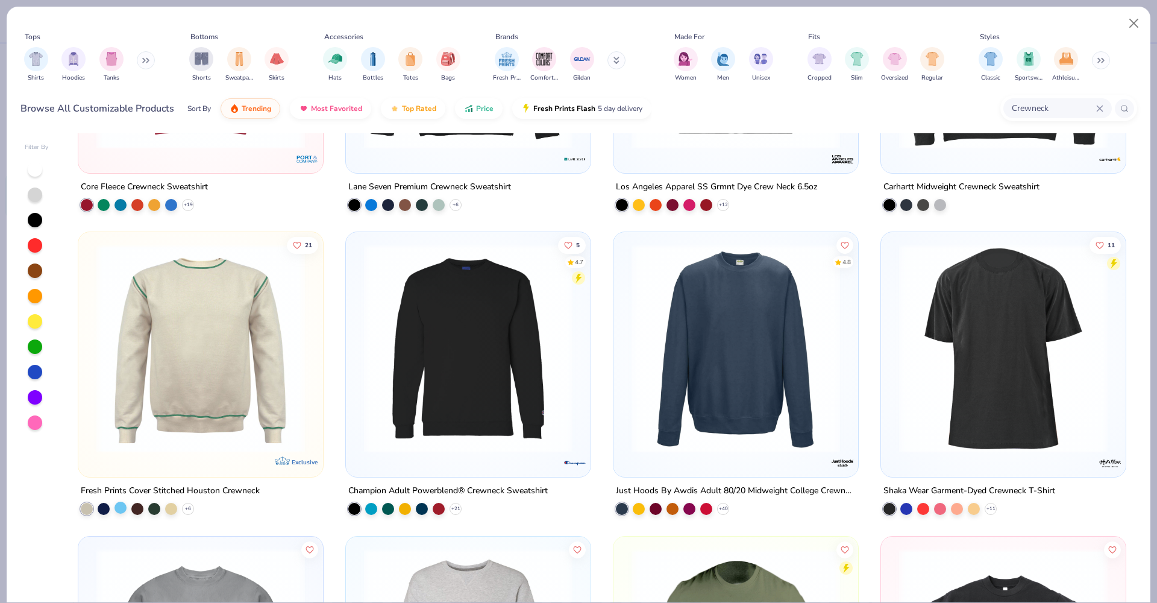
click at [115, 508] on div at bounding box center [120, 507] width 12 height 12
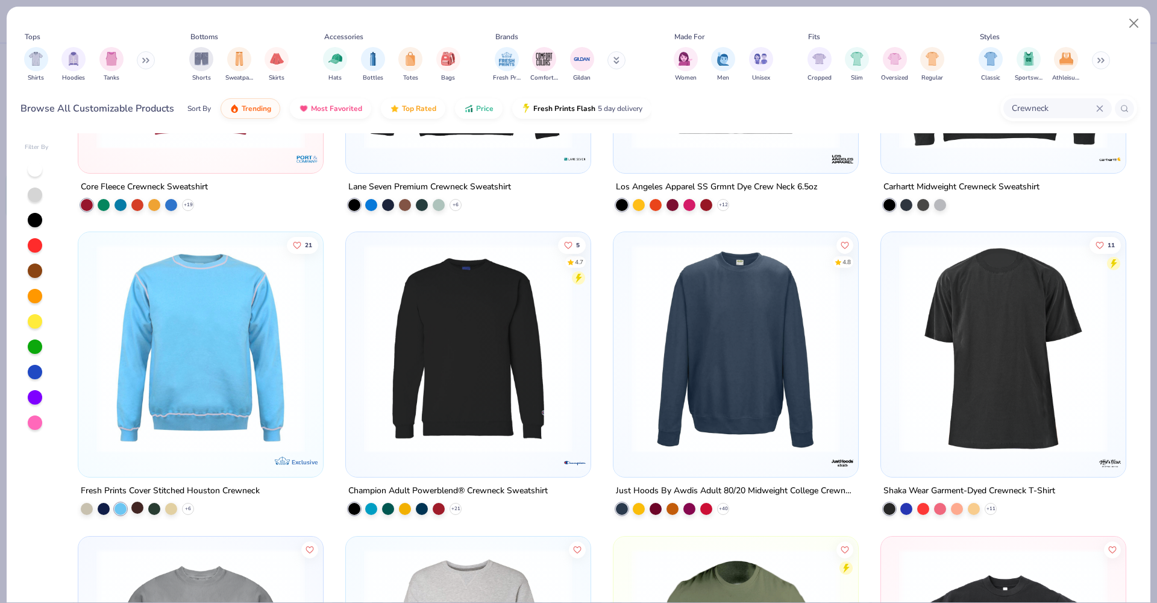
click at [134, 507] on div at bounding box center [137, 507] width 12 height 12
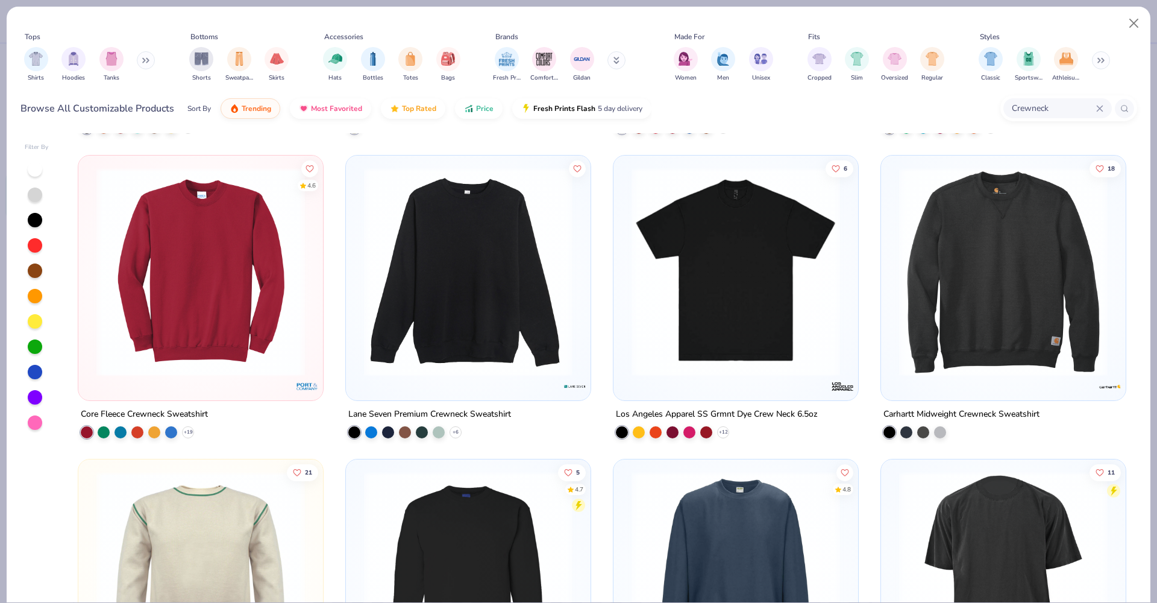
scroll to position [0, 0]
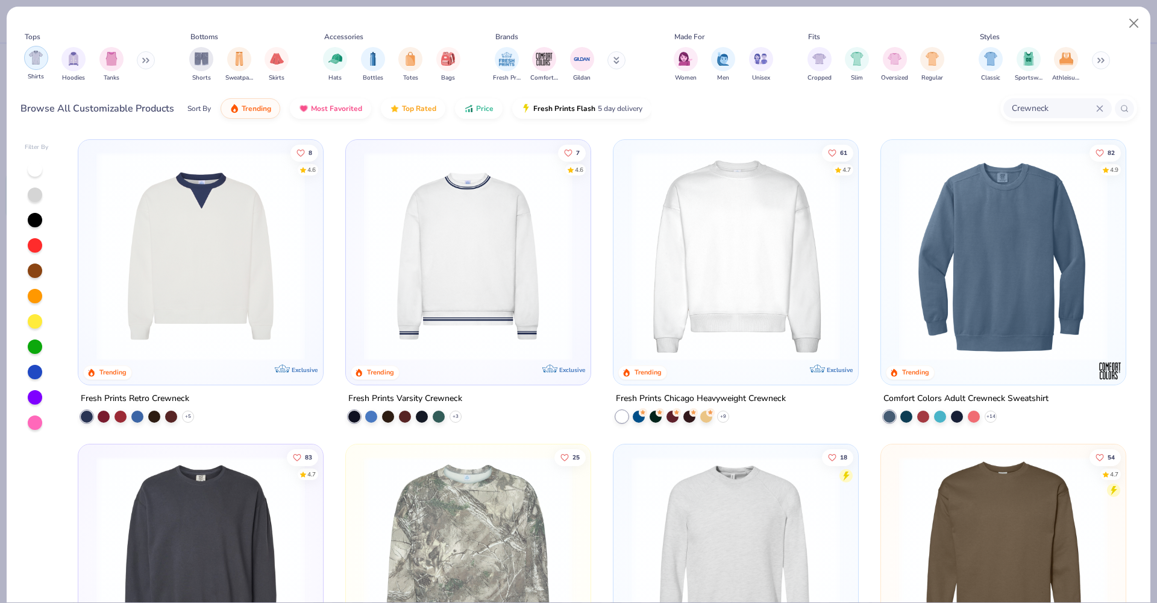
click at [34, 65] on div "filter for Shirts" at bounding box center [36, 58] width 24 height 24
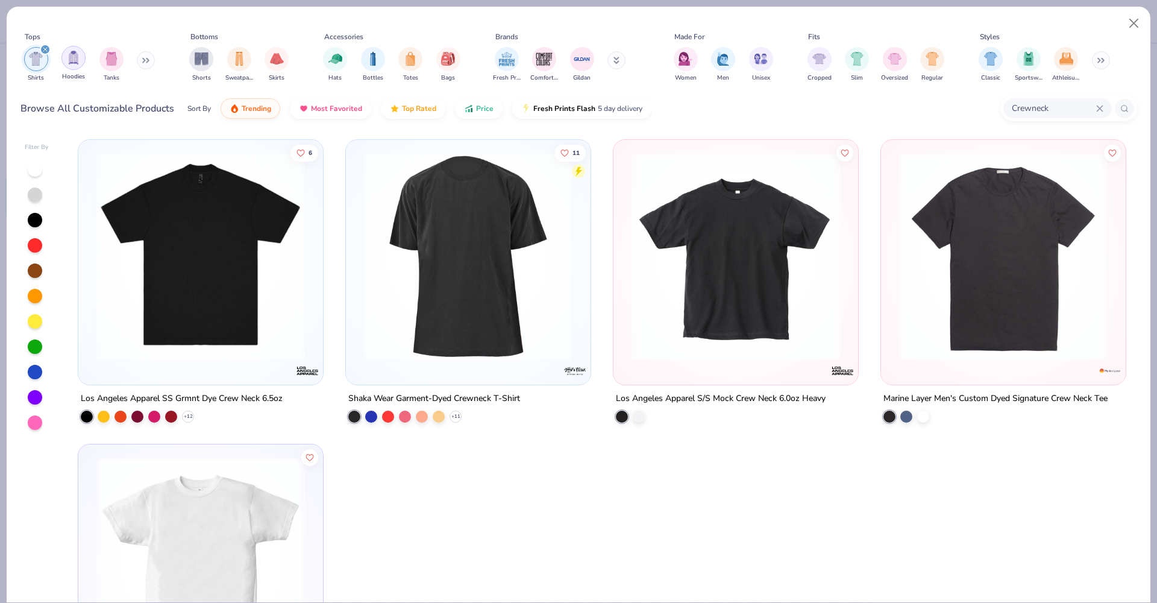
click at [69, 61] on img "filter for Hoodies" at bounding box center [73, 58] width 13 height 14
click at [105, 55] on img "filter for Tanks" at bounding box center [111, 58] width 13 height 14
click at [119, 49] on icon "filter for Shirts" at bounding box center [120, 49] width 5 height 5
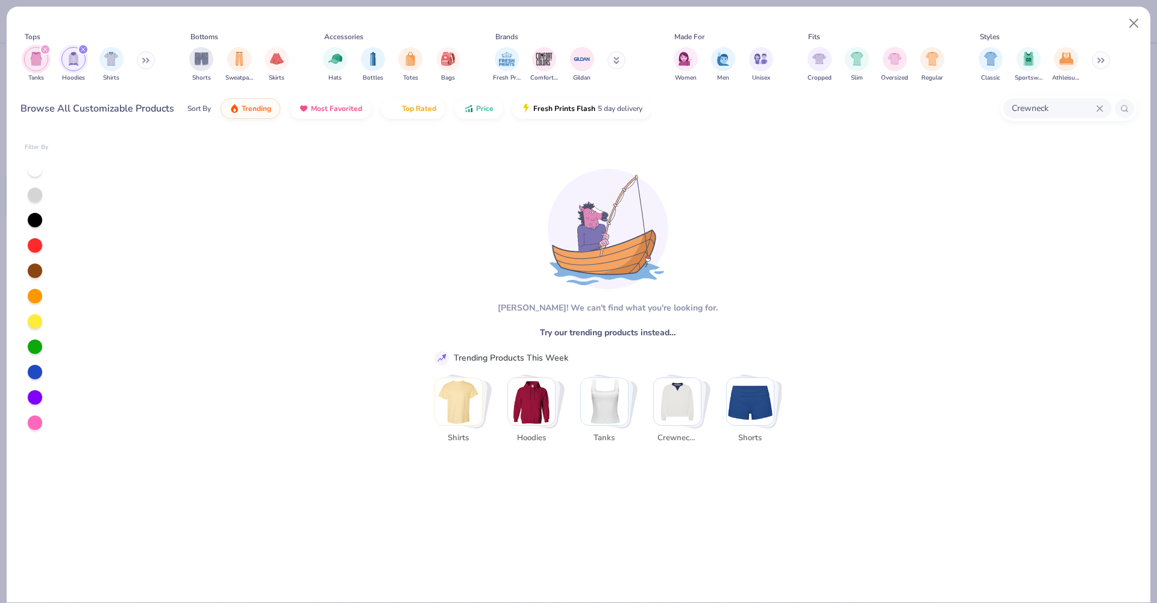
click at [85, 48] on icon "filter for Hoodies" at bounding box center [83, 50] width 4 height 4
click at [43, 48] on icon "filter for Tanks" at bounding box center [45, 49] width 5 height 5
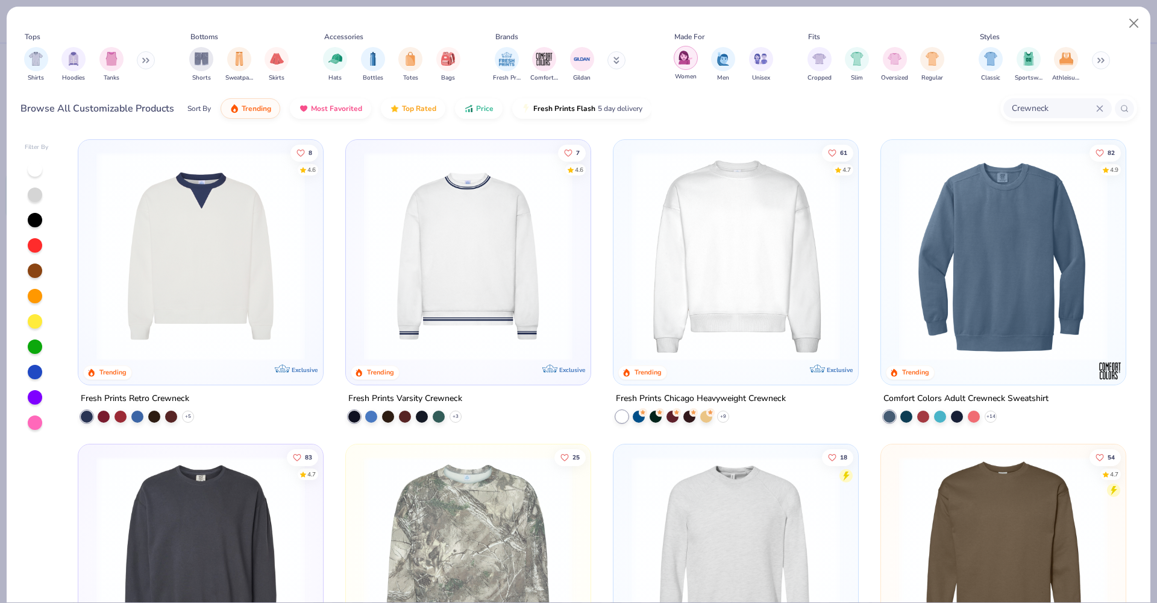
click at [677, 48] on div "filter for Women" at bounding box center [686, 58] width 24 height 24
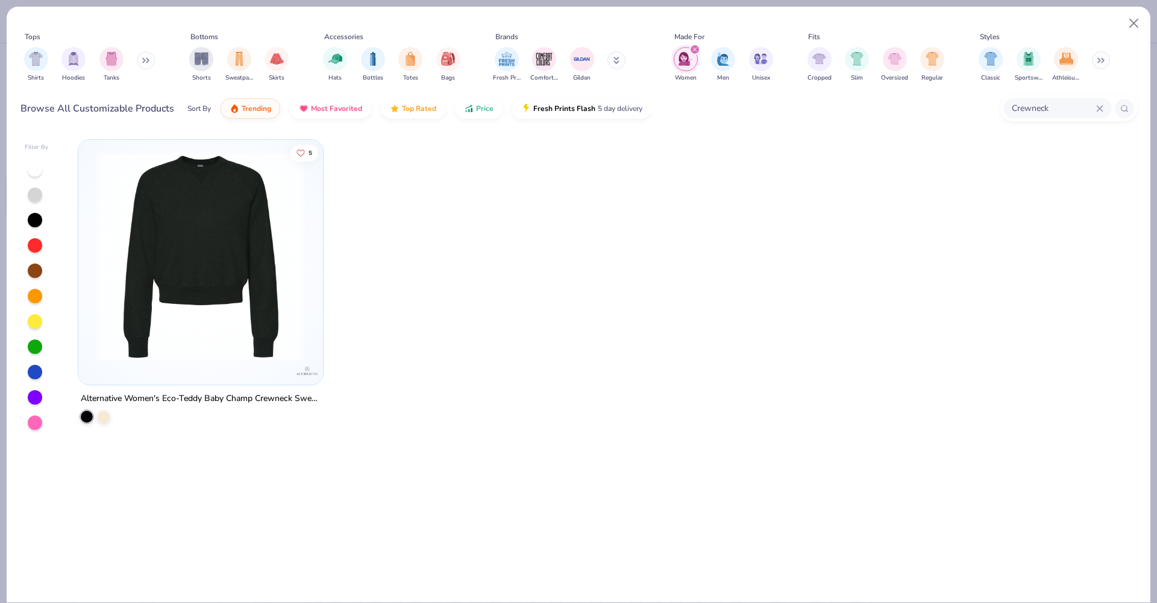
click at [697, 48] on icon "filter for Women" at bounding box center [694, 49] width 5 height 5
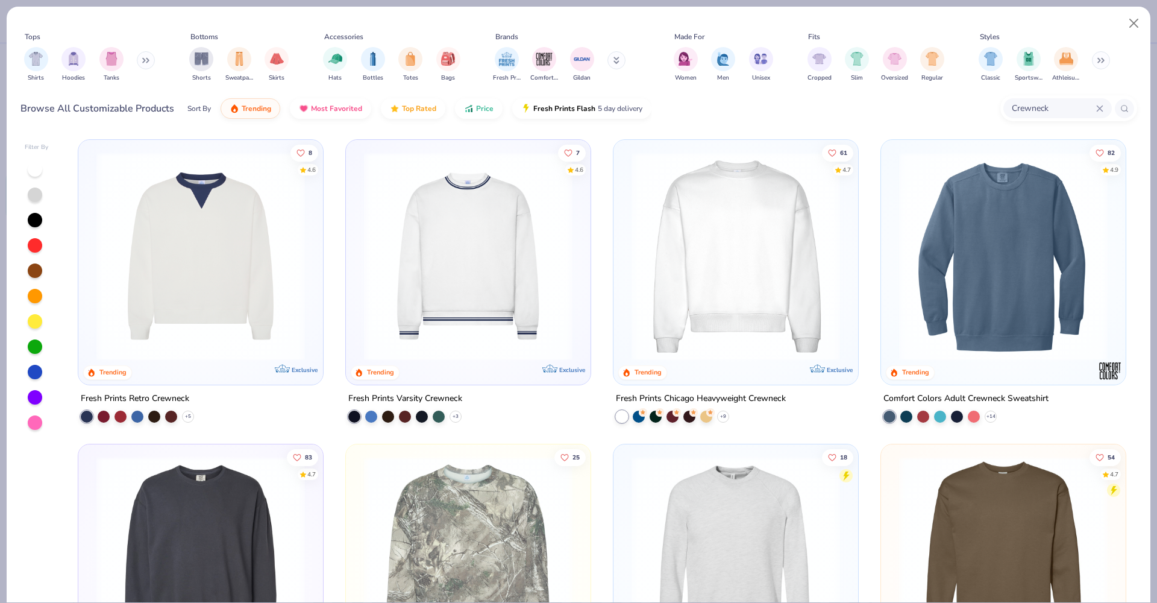
click at [1103, 108] on div "Crewneck" at bounding box center [1057, 108] width 108 height 20
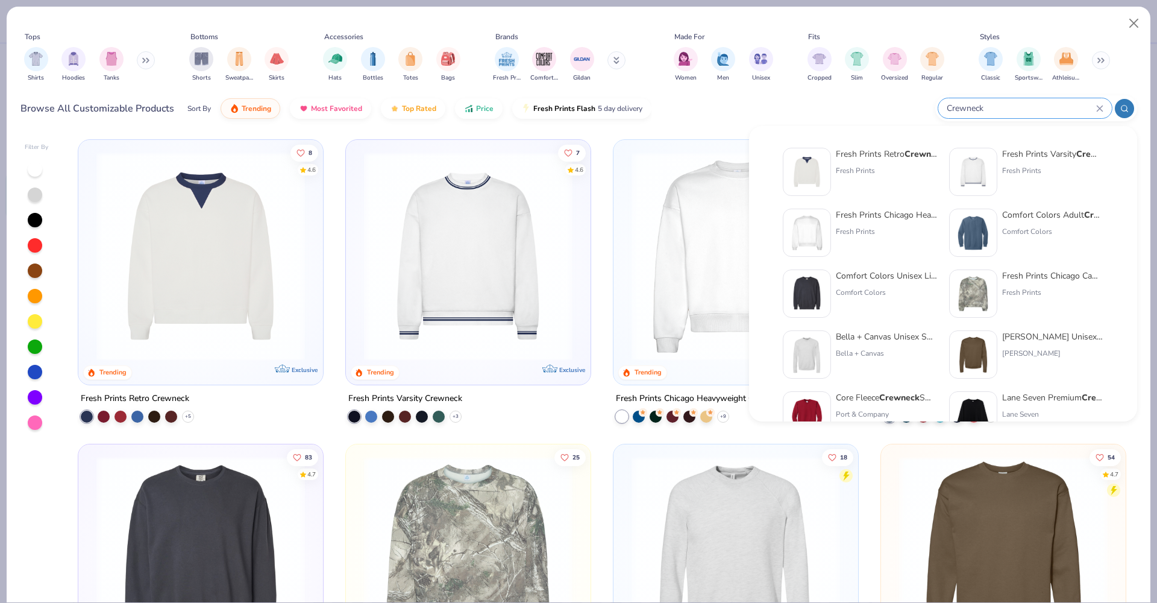
click at [1101, 108] on icon at bounding box center [1099, 108] width 7 height 7
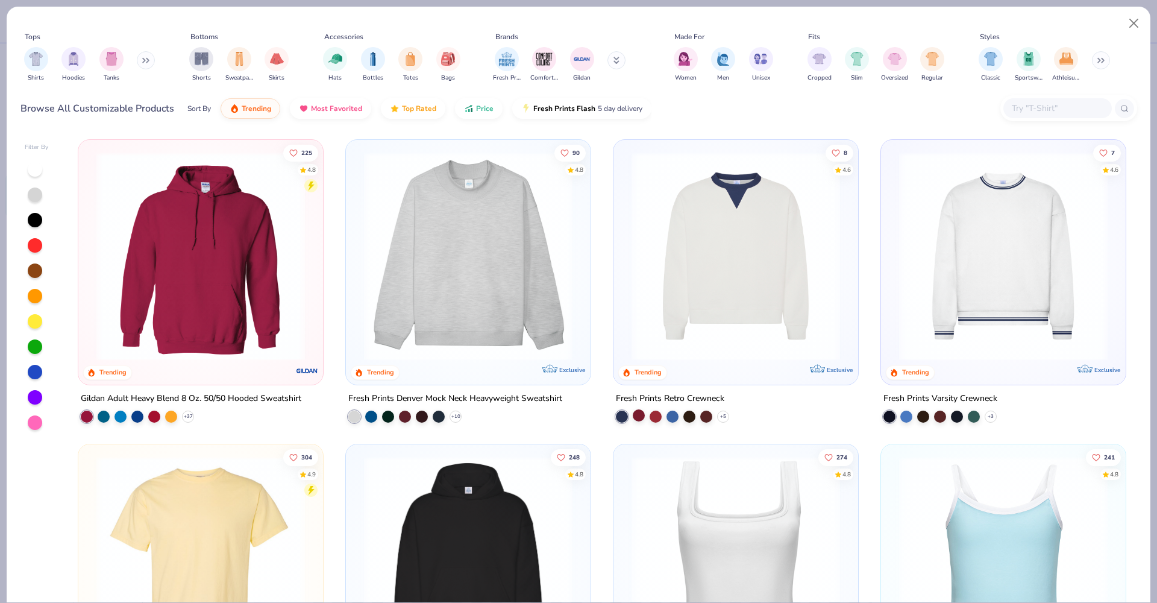
click at [633, 416] on div at bounding box center [639, 415] width 12 height 12
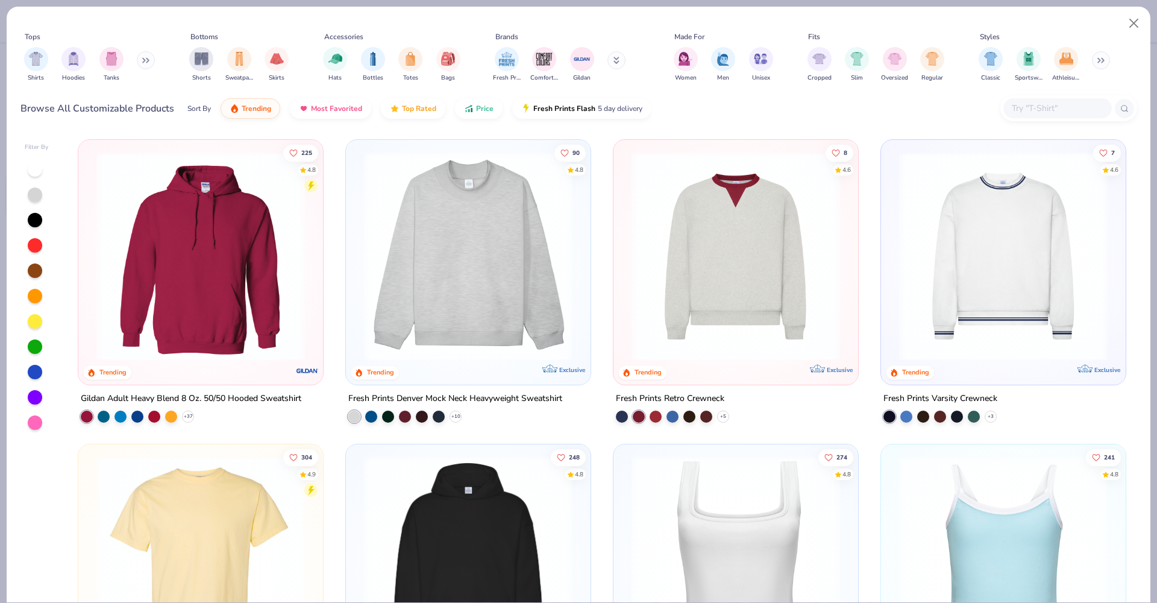
click at [749, 269] on img at bounding box center [735, 256] width 221 height 208
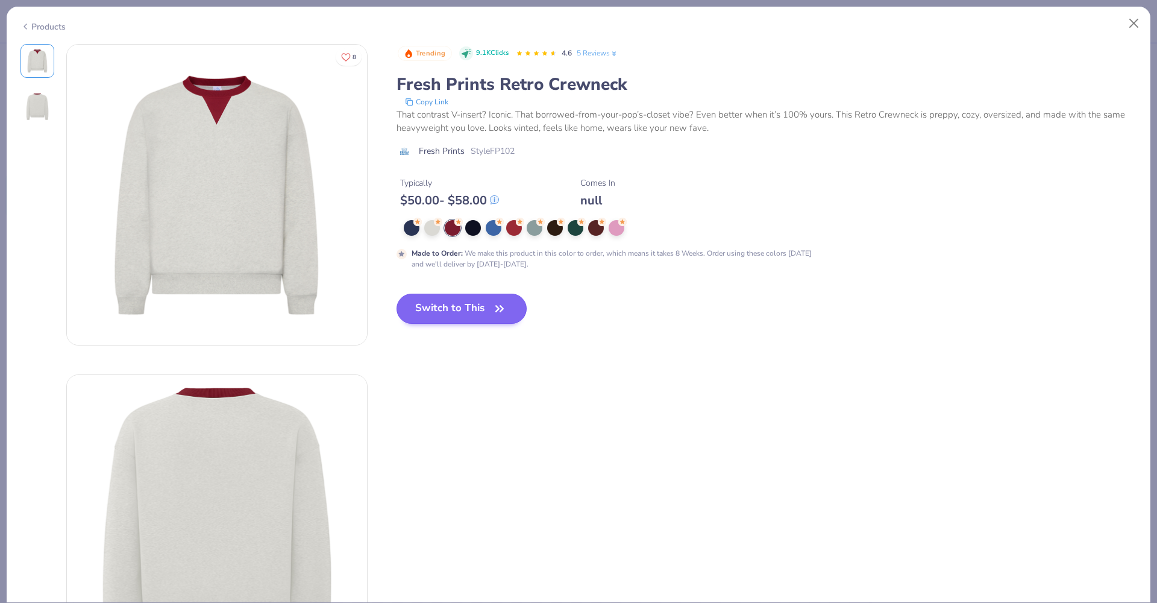
click at [497, 315] on icon "button" at bounding box center [499, 308] width 17 height 17
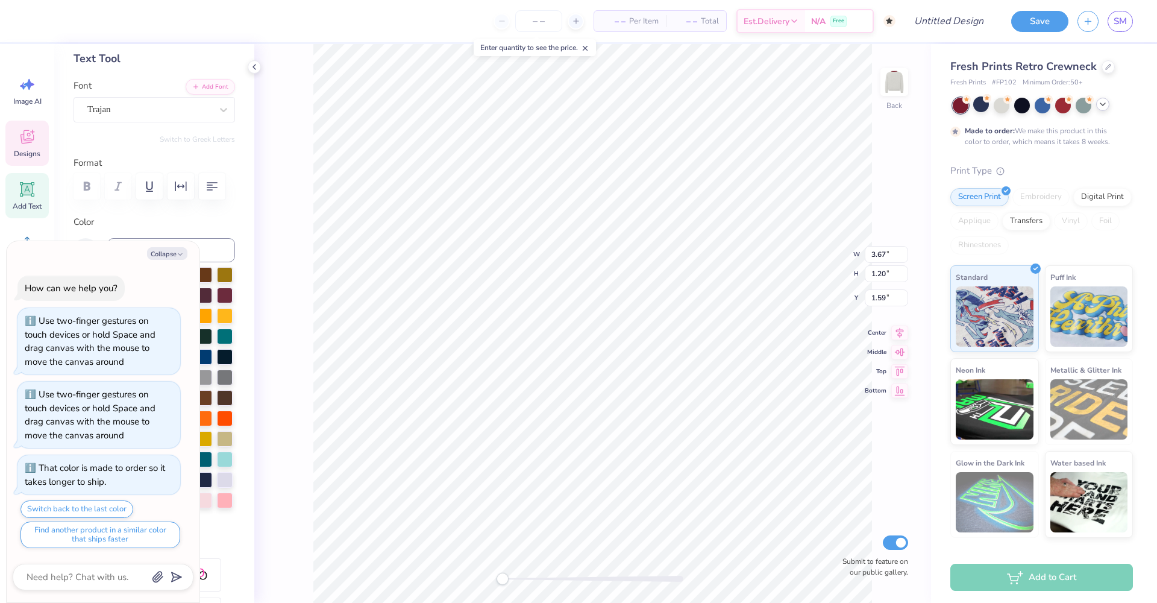
click at [167, 211] on div "Personalized Names Personalized Numbers Text Tool Add Font Font Trajan Switch t…" at bounding box center [154, 323] width 200 height 559
click at [175, 256] on button "Collapse" at bounding box center [167, 253] width 40 height 13
type textarea "x"
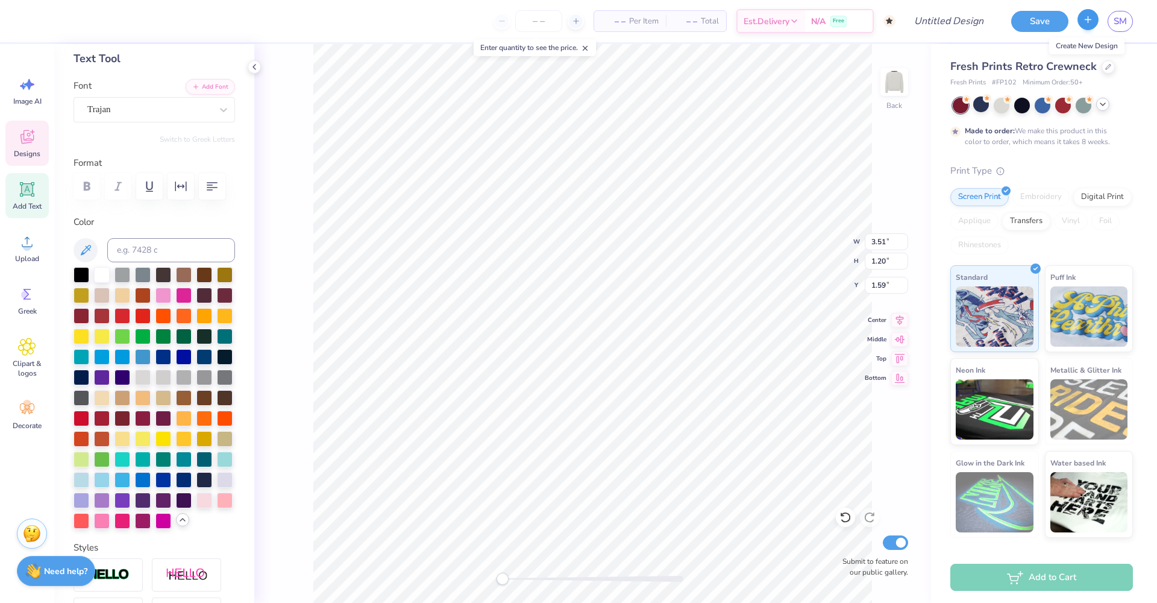
click at [1089, 22] on icon "button" at bounding box center [1088, 19] width 10 height 10
click at [1023, 59] on span "Save before you start a new design." at bounding box center [1049, 58] width 88 height 25
click at [1089, 23] on icon "button" at bounding box center [1088, 19] width 10 height 10
click at [83, 68] on div "Personalized Names Personalized Numbers Text Tool Add Font Font Trajan Switch t…" at bounding box center [154, 323] width 200 height 559
drag, startPoint x: 89, startPoint y: 64, endPoint x: 93, endPoint y: 58, distance: 6.9
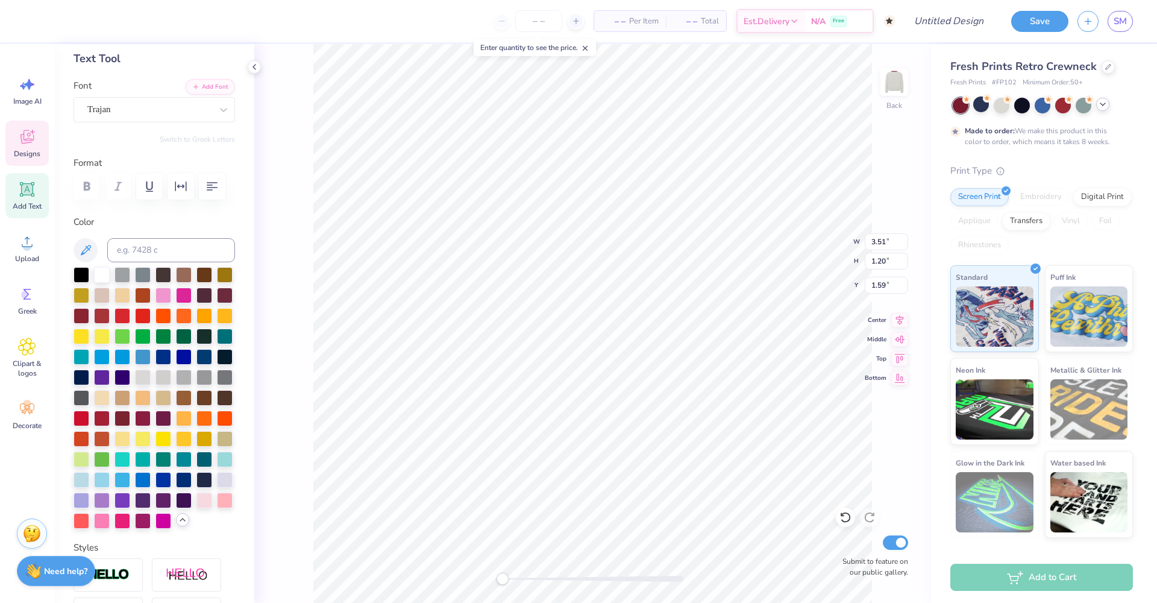
click at [90, 62] on div "Text Tool" at bounding box center [154, 59] width 161 height 16
click at [93, 58] on div "Text Tool" at bounding box center [154, 59] width 161 height 16
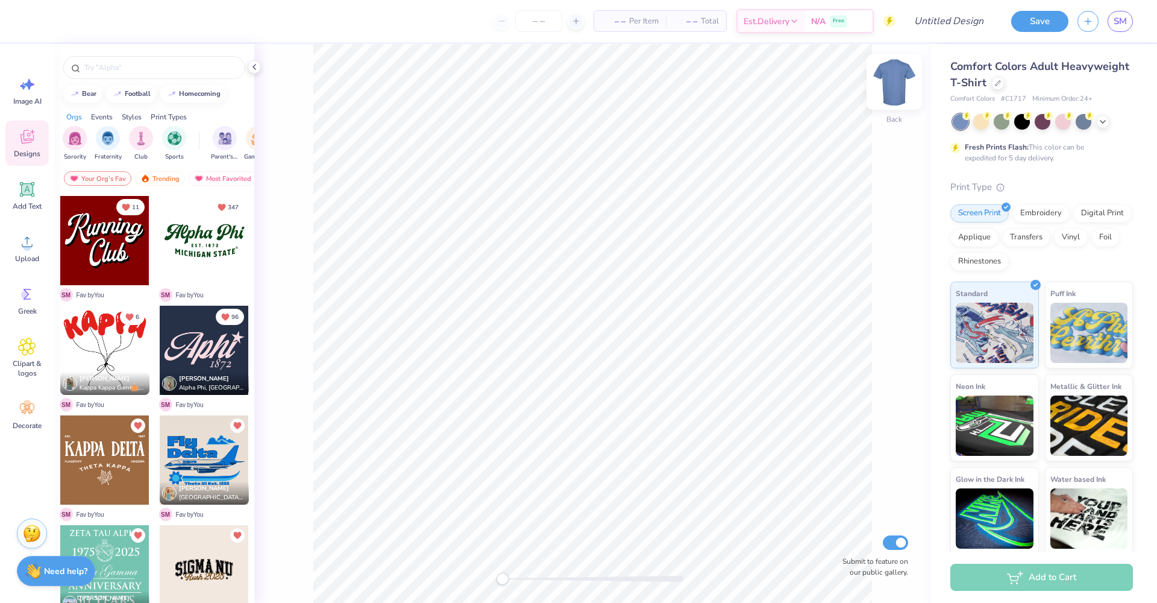
click at [897, 82] on img at bounding box center [894, 82] width 48 height 48
click at [1005, 84] on div at bounding box center [997, 81] width 13 height 13
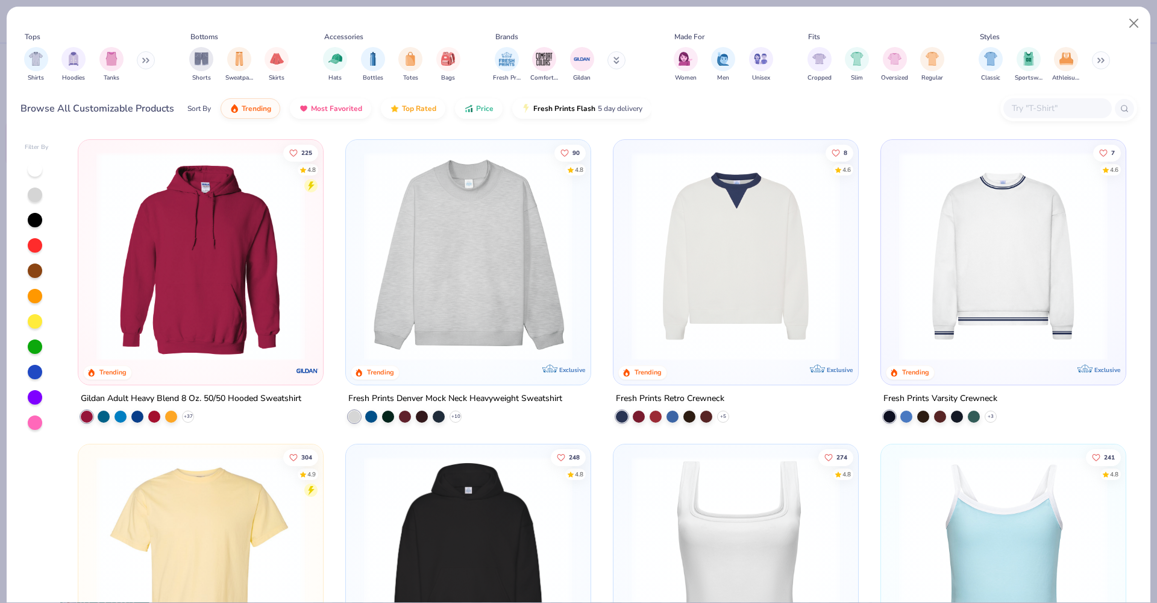
click at [749, 290] on img at bounding box center [735, 256] width 221 height 208
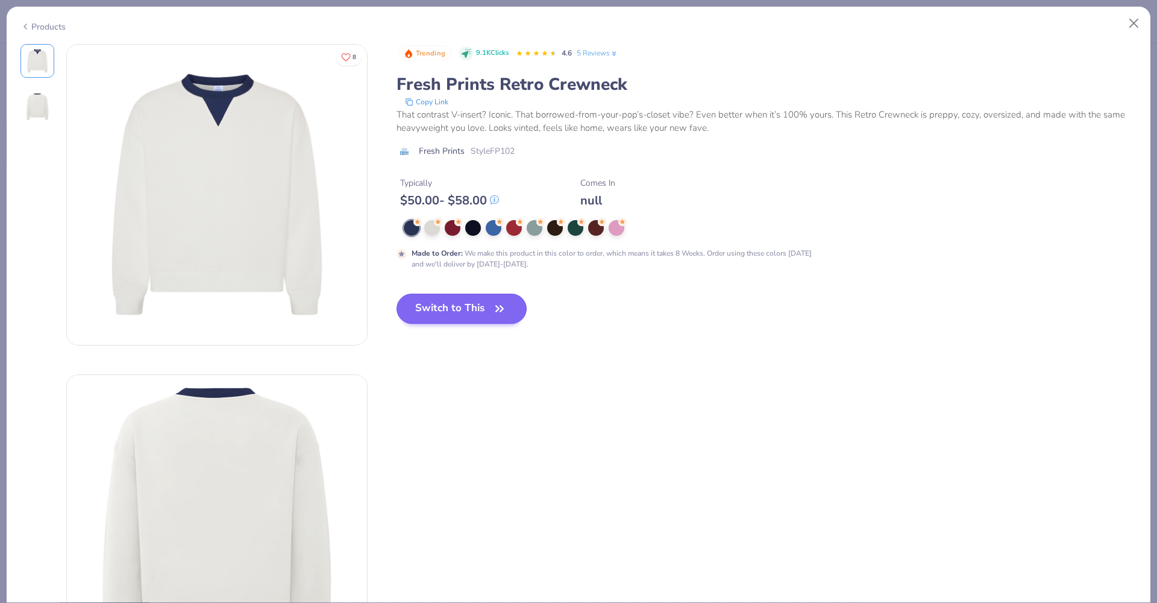
click at [452, 302] on button "Switch to This" at bounding box center [462, 308] width 131 height 30
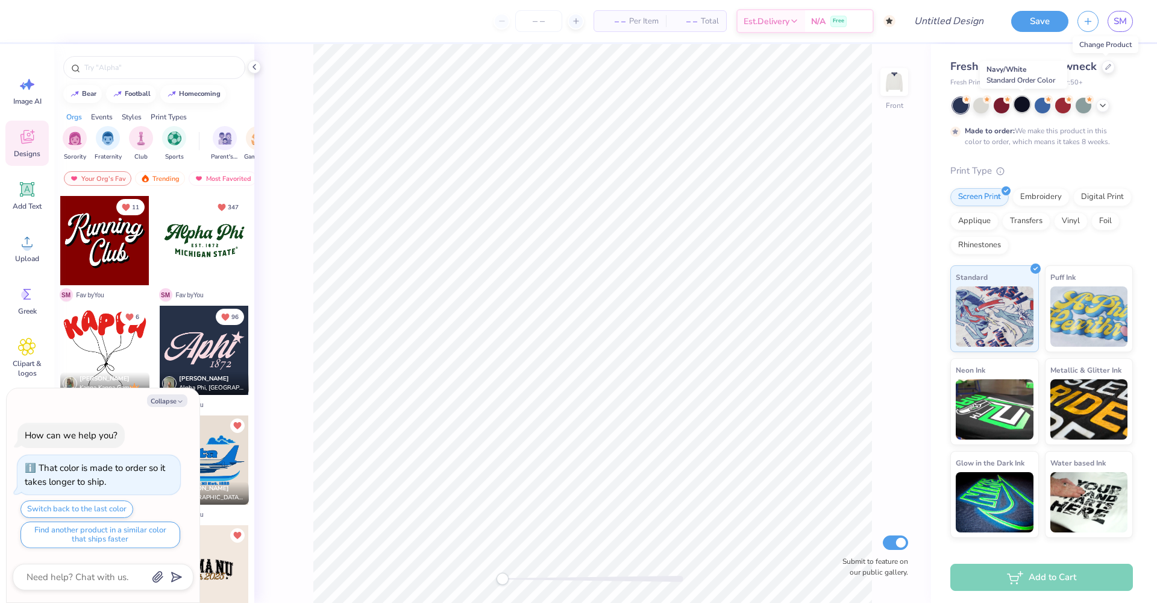
click at [1026, 107] on div at bounding box center [1022, 104] width 16 height 16
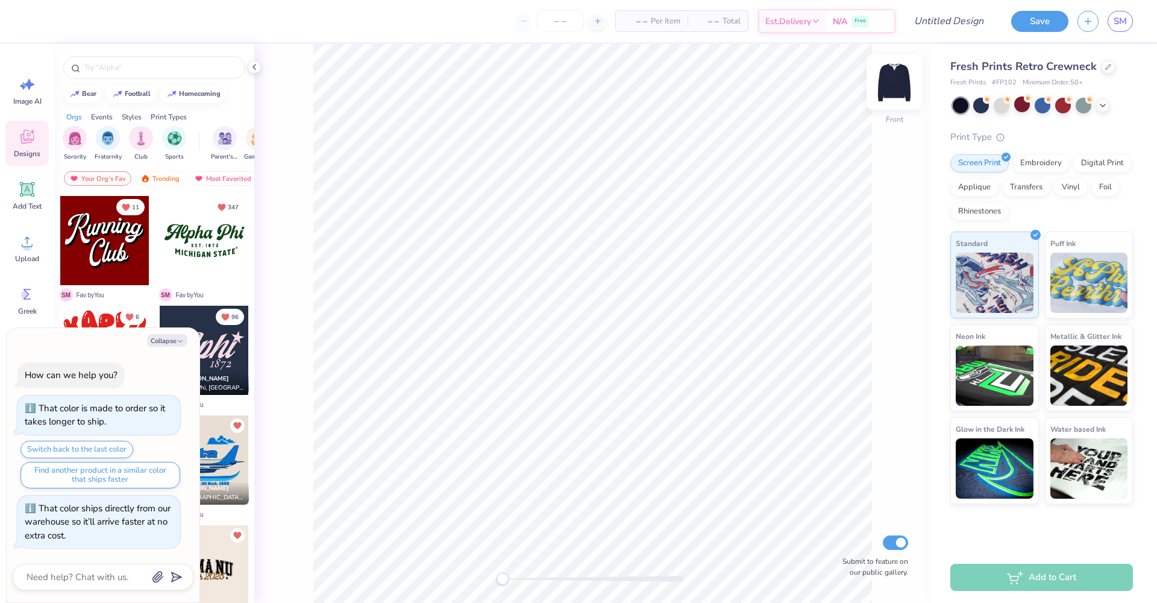
click at [894, 80] on img at bounding box center [894, 82] width 48 height 48
click at [894, 80] on img at bounding box center [894, 82] width 24 height 24
click at [177, 345] on icon "button" at bounding box center [180, 340] width 7 height 7
type textarea "x"
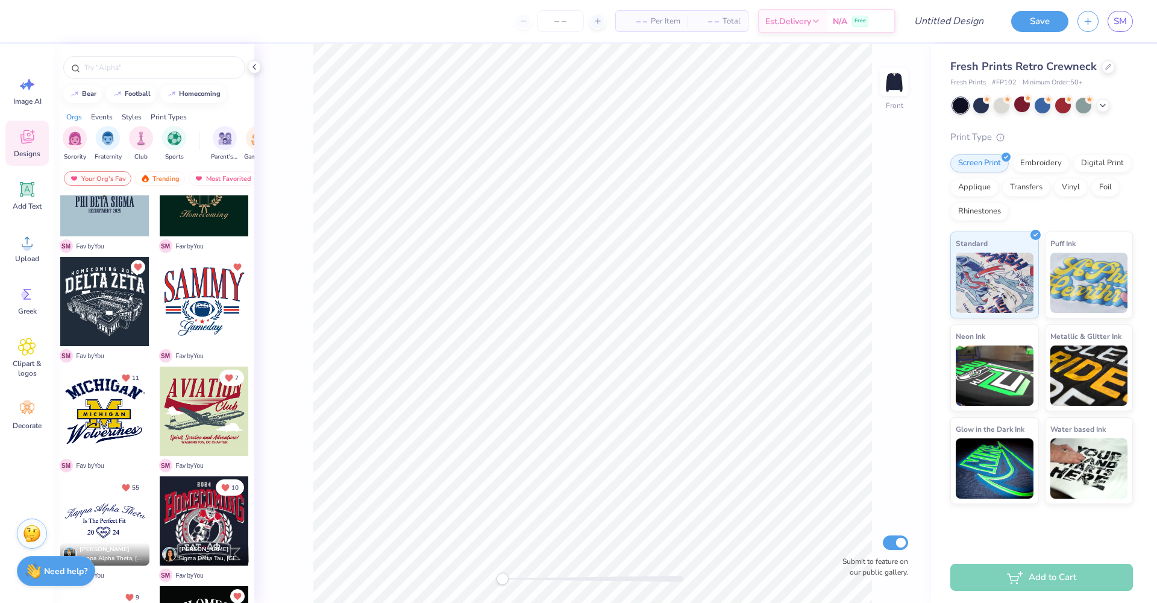
scroll to position [551, 0]
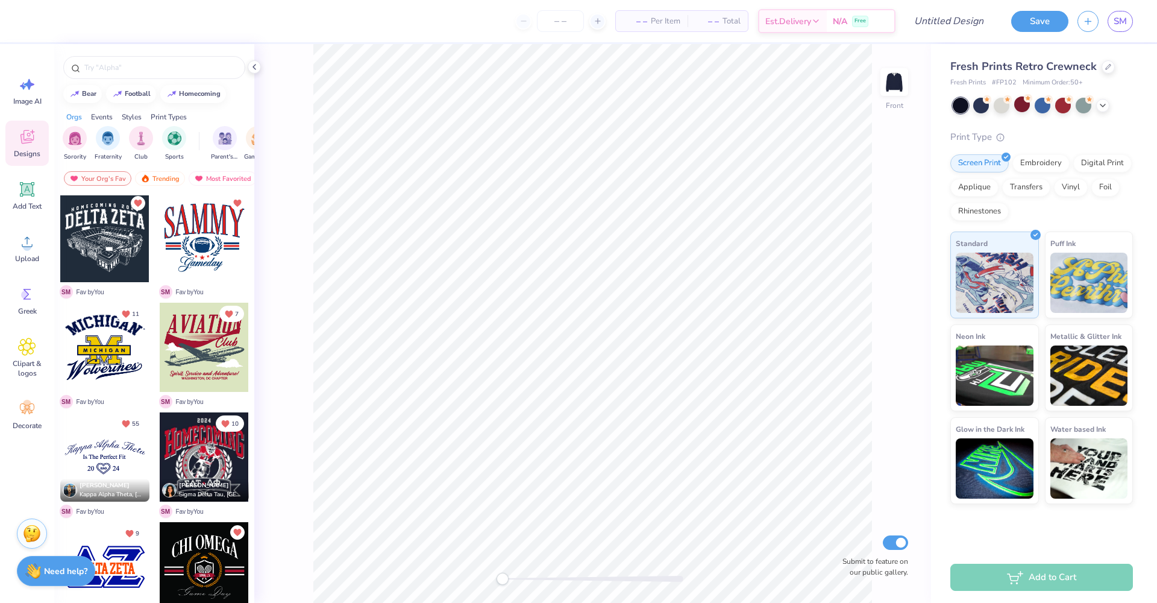
click at [114, 444] on div at bounding box center [104, 456] width 89 height 89
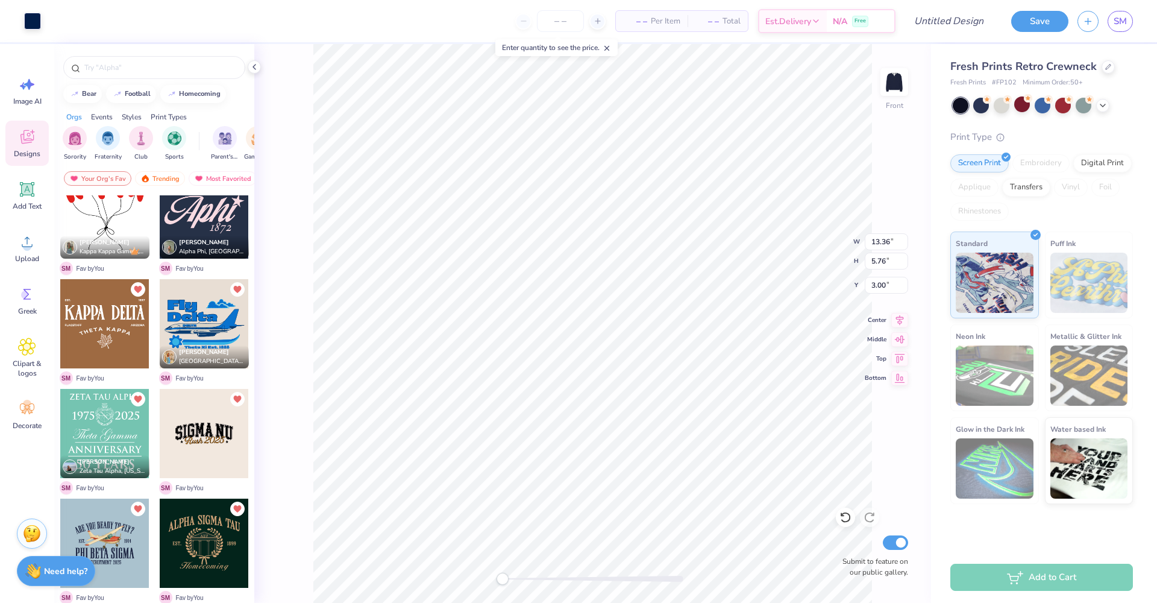
scroll to position [250, 0]
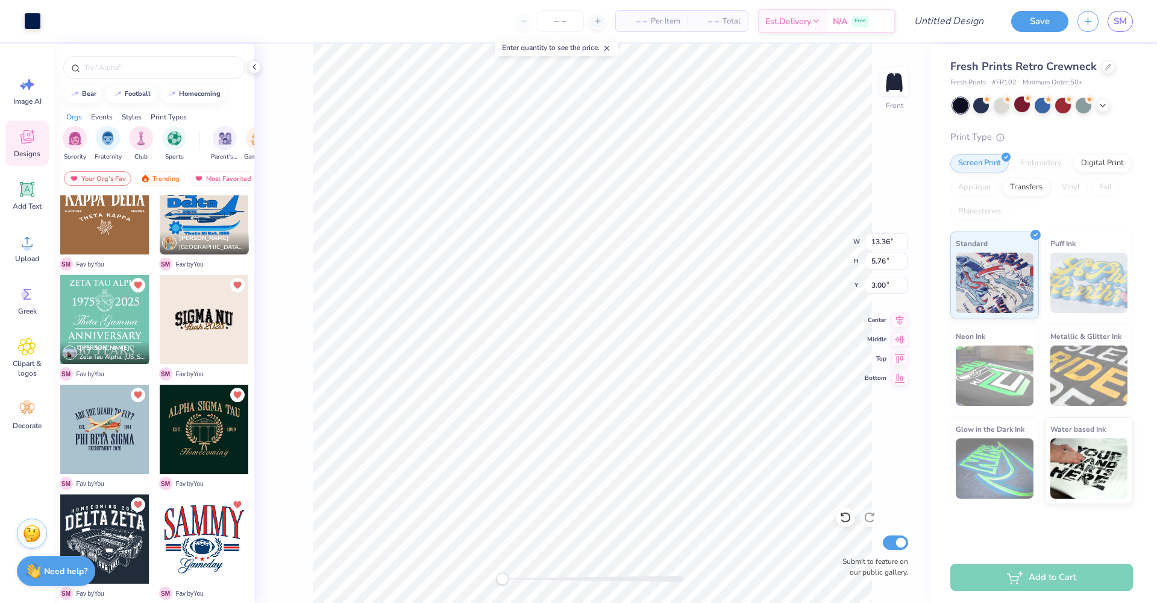
click at [131, 336] on div at bounding box center [104, 319] width 89 height 89
type input "12.47"
type input "13.47"
type input "6.12"
type input "13.36"
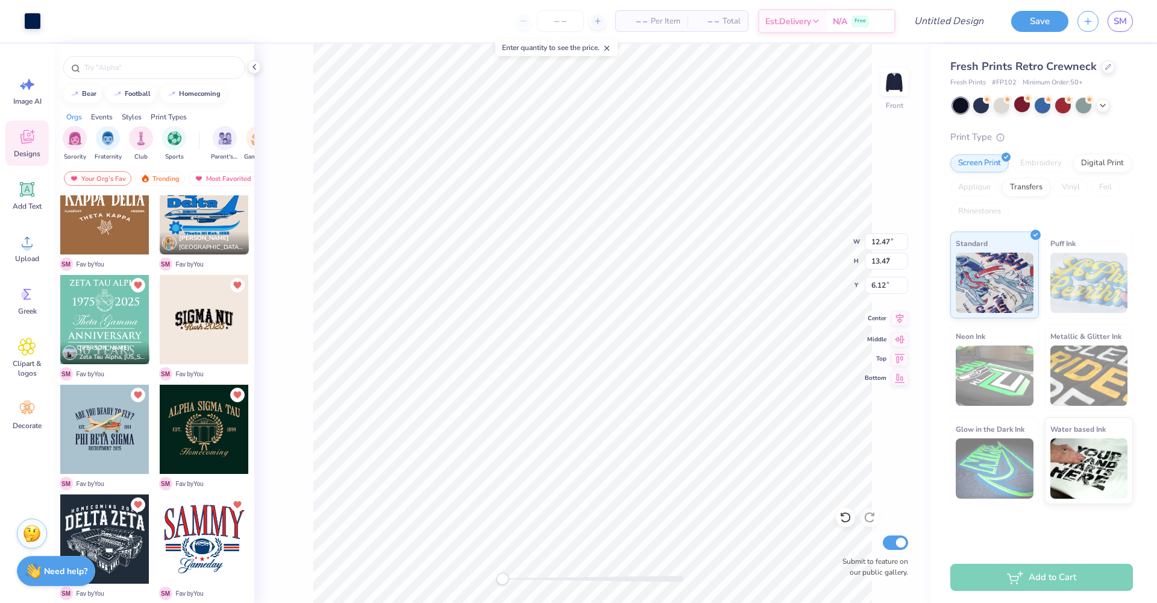
type input "5.76"
type input "3.00"
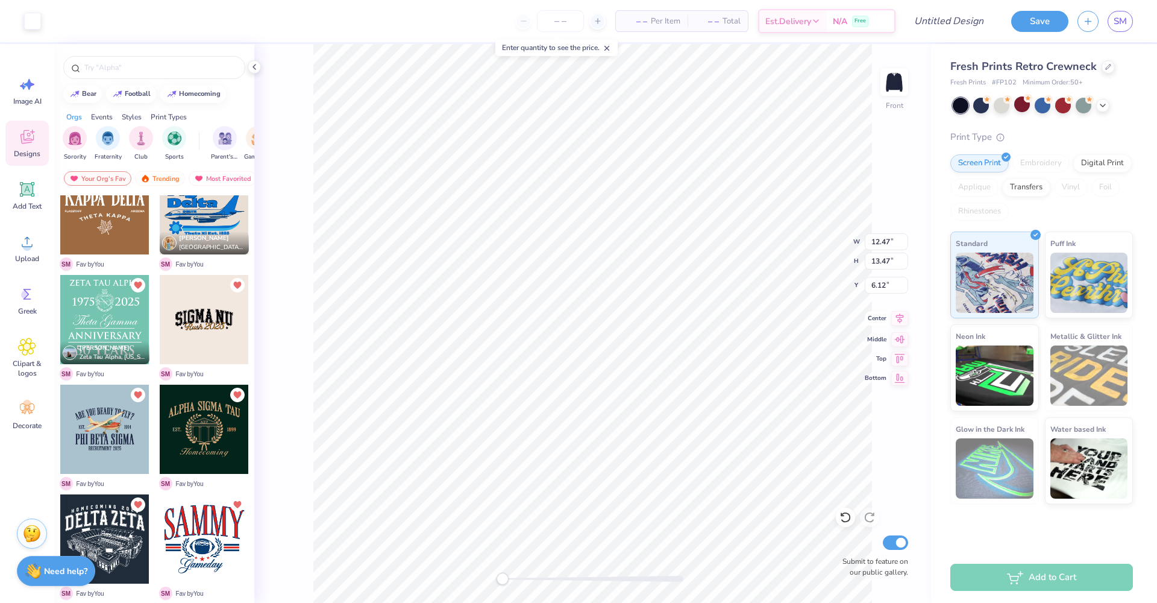
click at [879, 321] on span "Center" at bounding box center [876, 318] width 22 height 10
